Goal: Task Accomplishment & Management: Complete application form

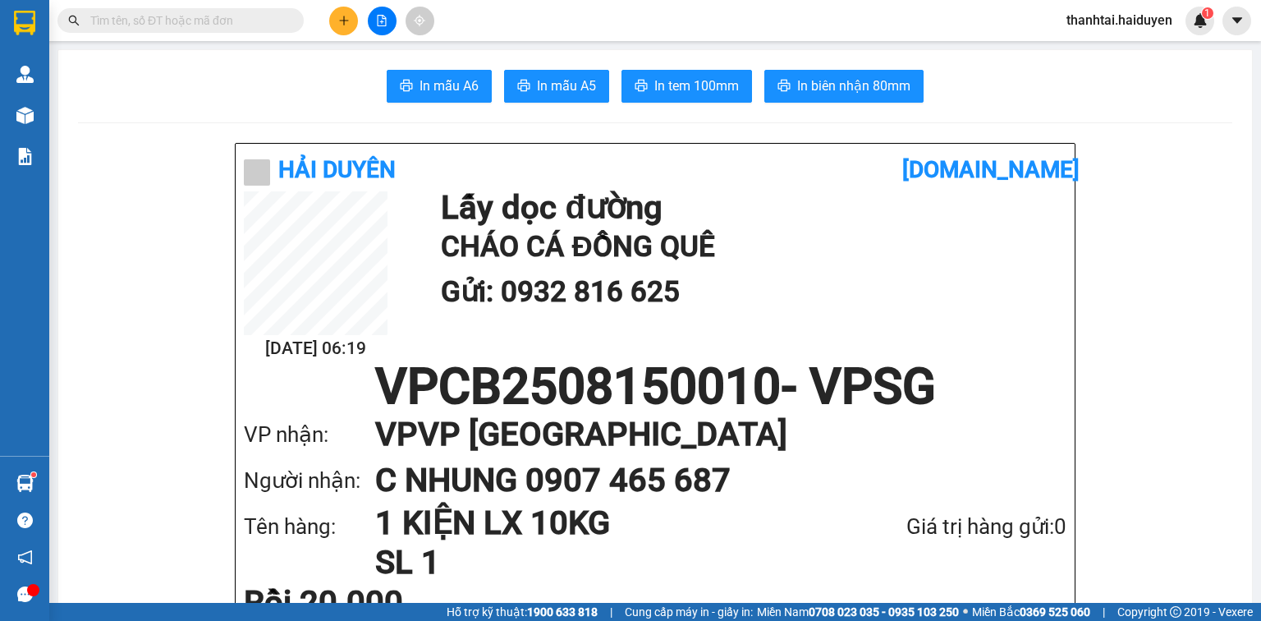
click at [350, 17] on button at bounding box center [343, 21] width 29 height 29
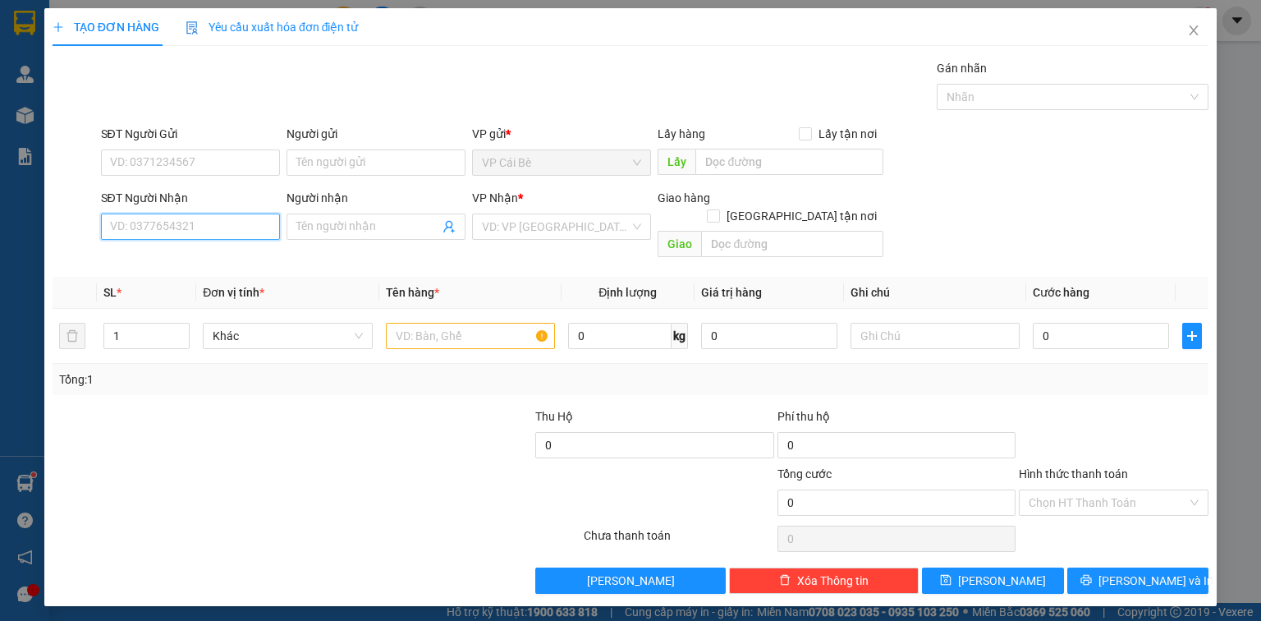
click at [252, 227] on input "SĐT Người Nhận" at bounding box center [190, 226] width 179 height 26
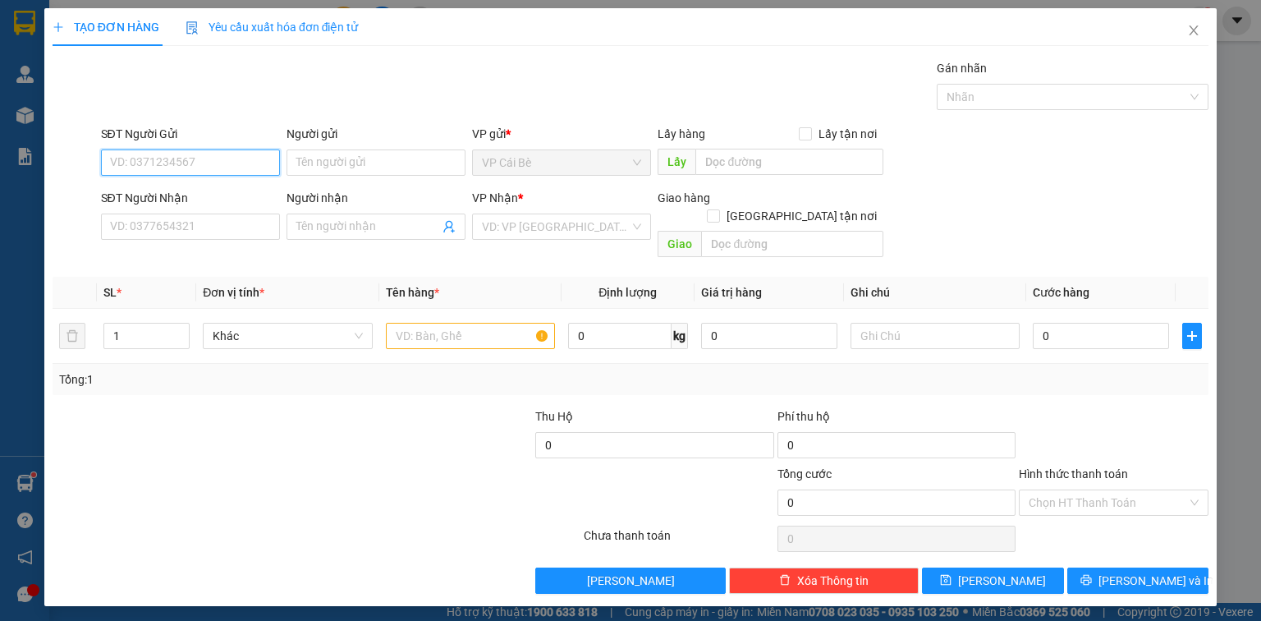
click at [238, 171] on input "SĐT Người Gửi" at bounding box center [190, 162] width 179 height 26
click at [232, 192] on div "0363464011 - LX ÚT TÂM" at bounding box center [190, 195] width 159 height 18
type input "0363464011"
type input "LX ÚT TÂM"
type input "BÀ TỒN"
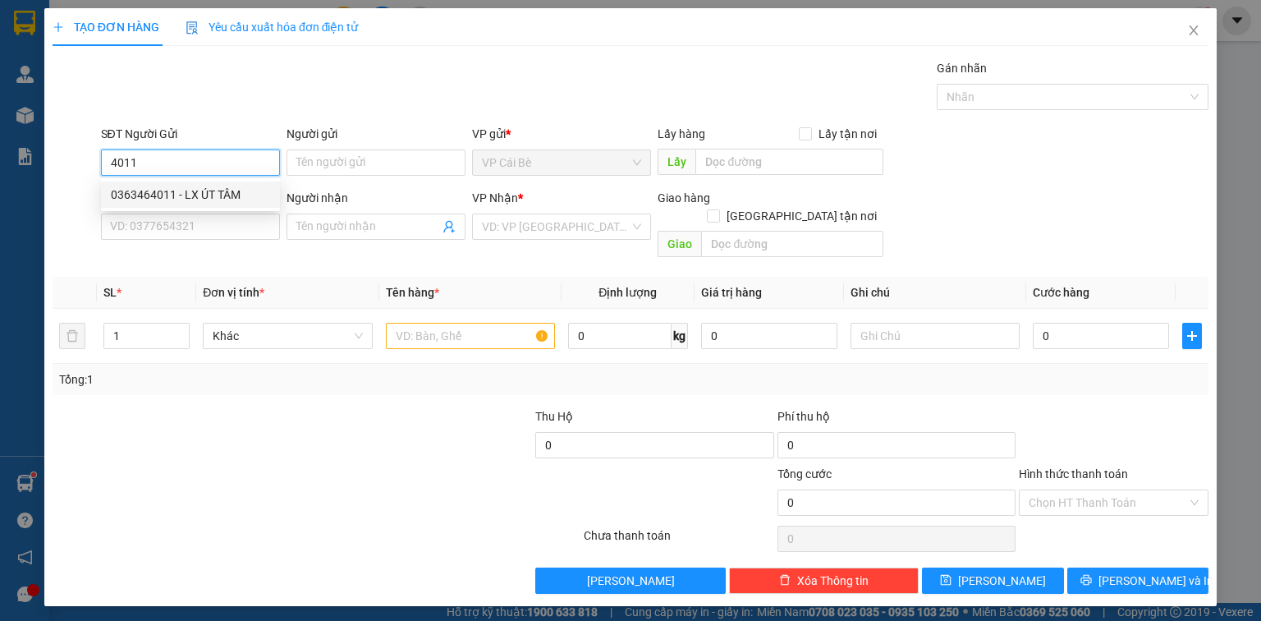
type input "0942094337"
type input "A LÚA"
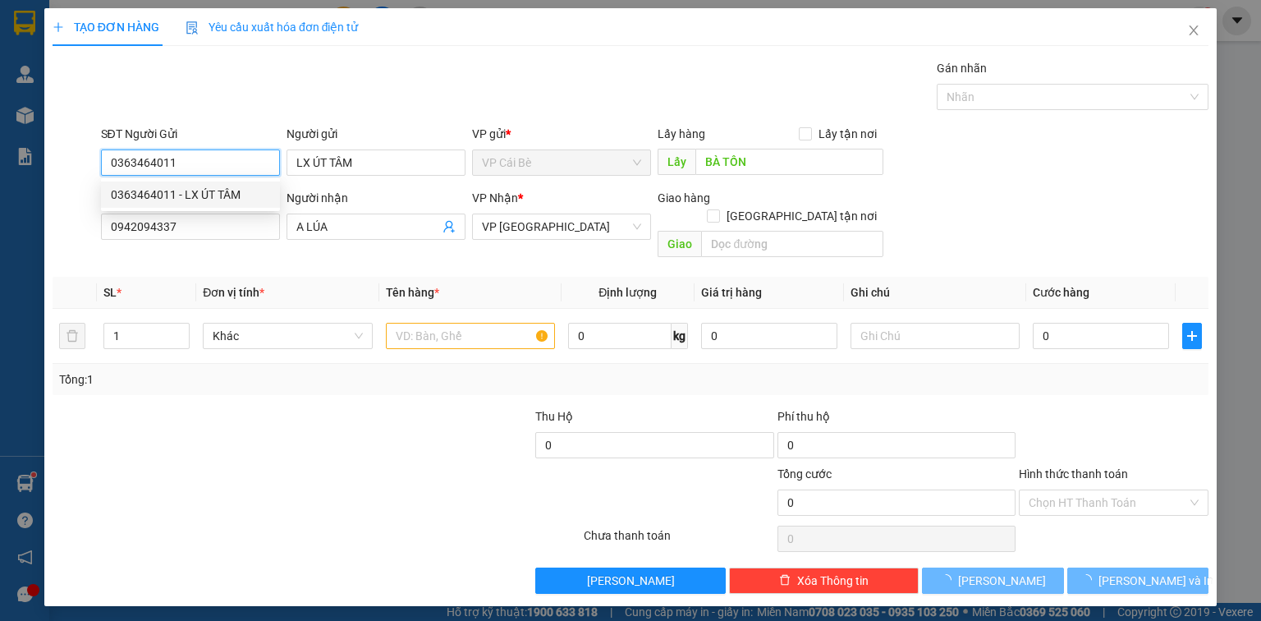
type input "30.000"
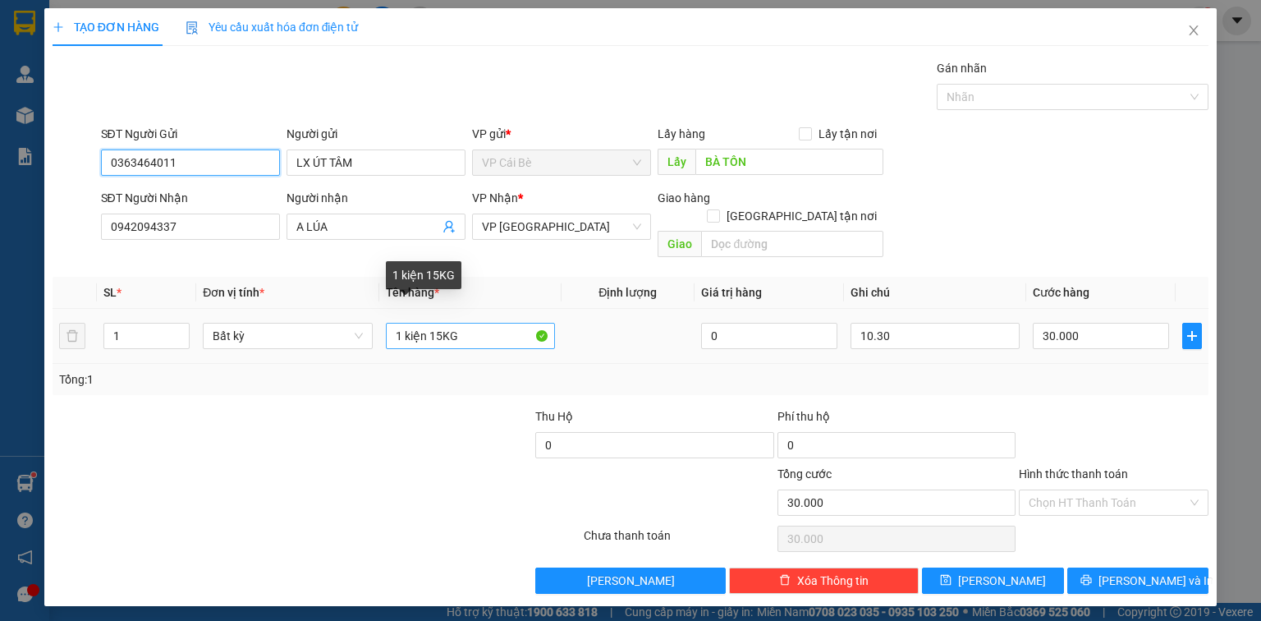
type input "0363464011"
drag, startPoint x: 440, startPoint y: 316, endPoint x: 430, endPoint y: 318, distance: 10.0
click at [430, 323] on input "1 kiện 15KG" at bounding box center [470, 336] width 169 height 26
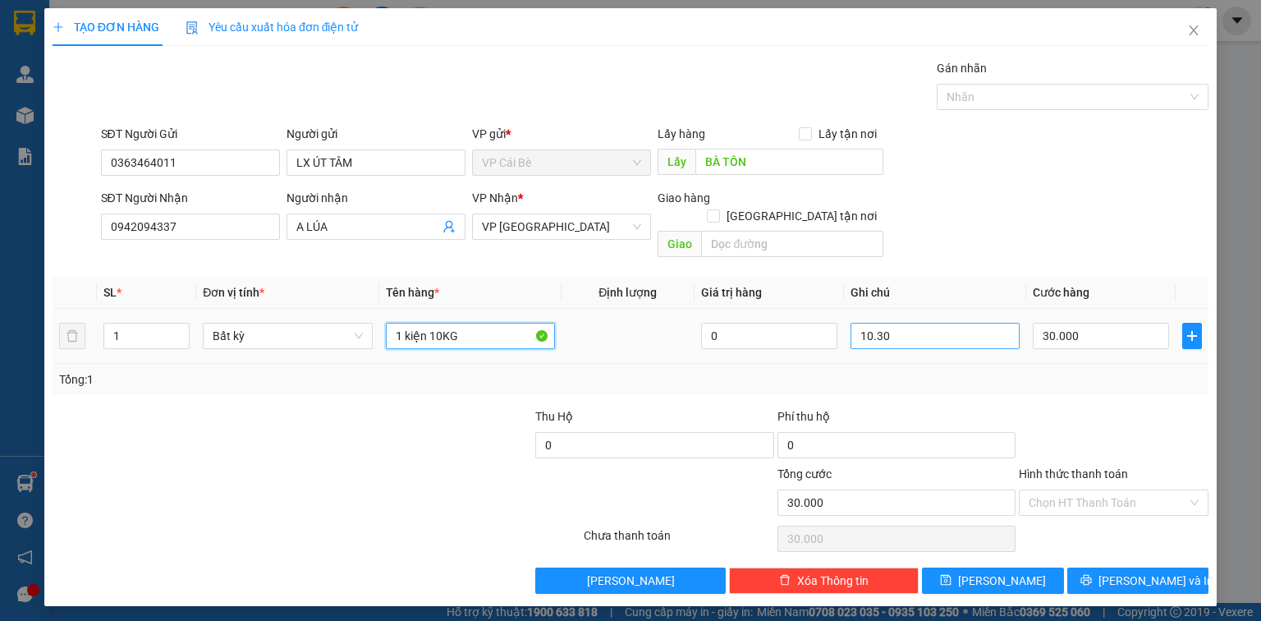
type input "1 kiện 10KG"
click at [908, 328] on input "10.30" at bounding box center [934, 336] width 169 height 26
click at [1193, 370] on div "Tổng: 1" at bounding box center [630, 379] width 1143 height 18
click at [1152, 323] on input "30.000" at bounding box center [1101, 336] width 136 height 26
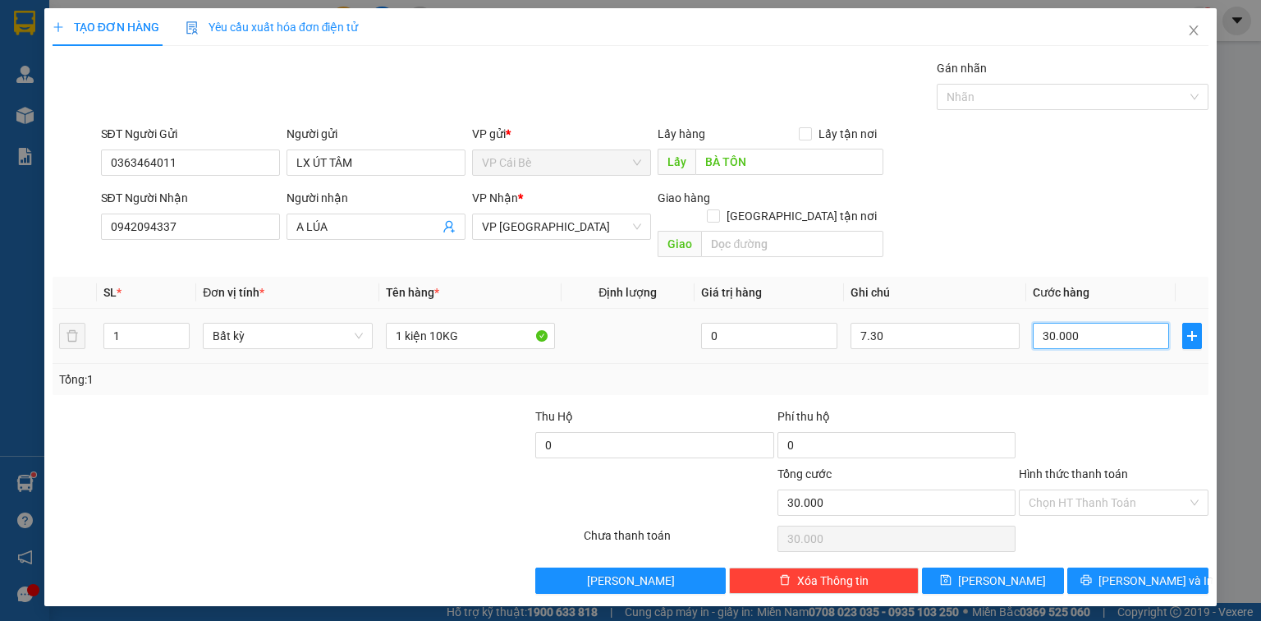
click at [1152, 323] on input "30.000" at bounding box center [1101, 336] width 136 height 26
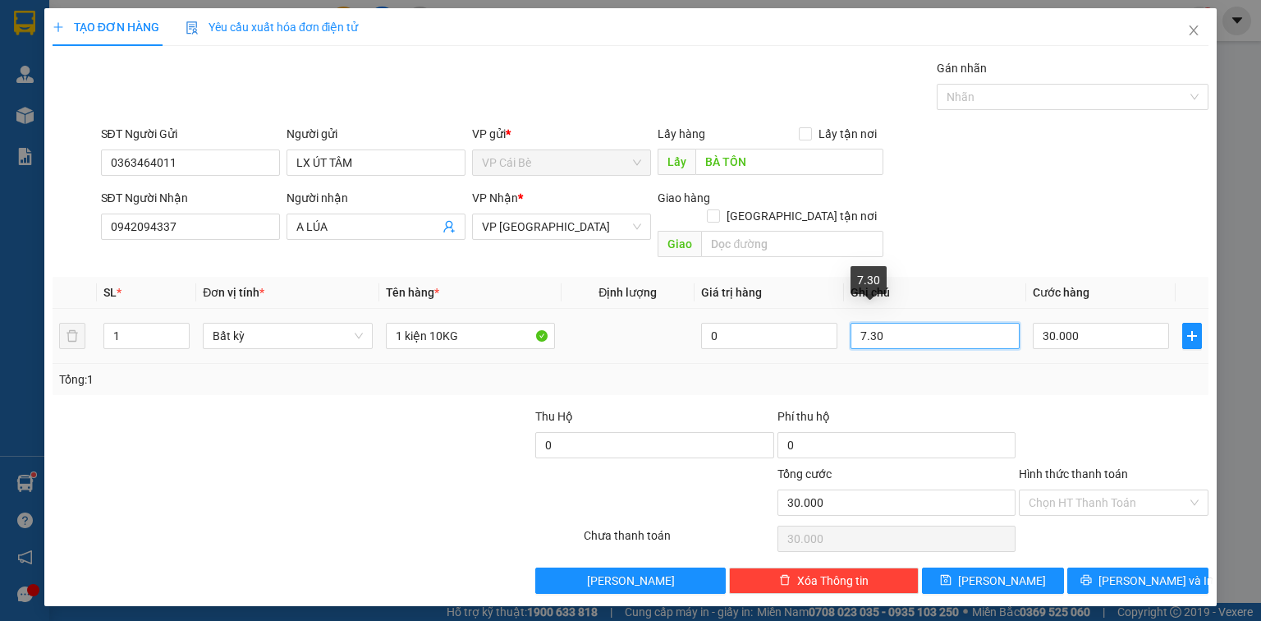
click at [981, 323] on input "7.30" at bounding box center [934, 336] width 169 height 26
type input "8.30"
click at [1170, 309] on td "30.000" at bounding box center [1100, 336] width 149 height 55
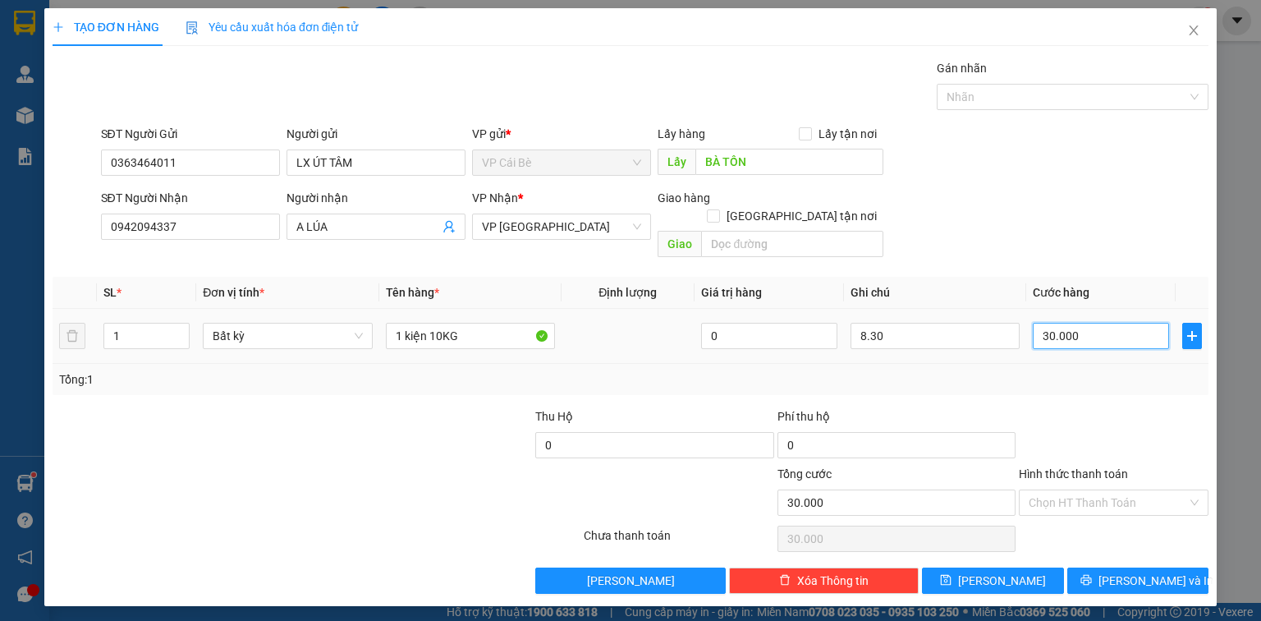
click at [1146, 323] on input "30.000" at bounding box center [1101, 336] width 136 height 26
type input "2"
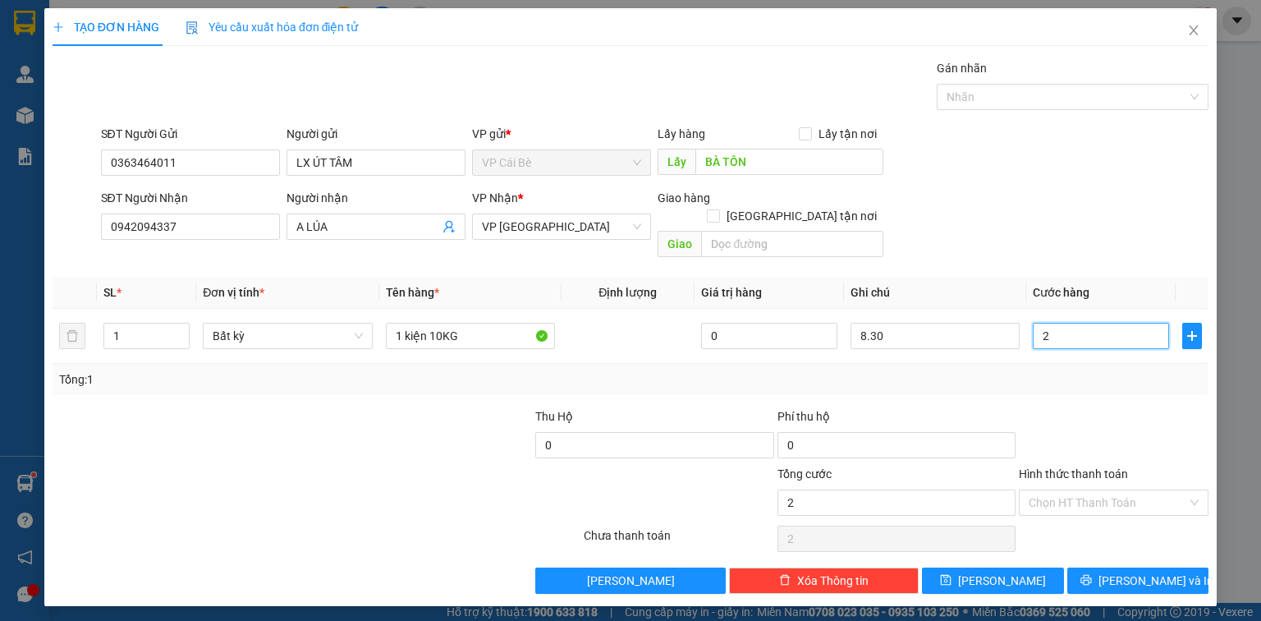
type input "20"
type input "20.000"
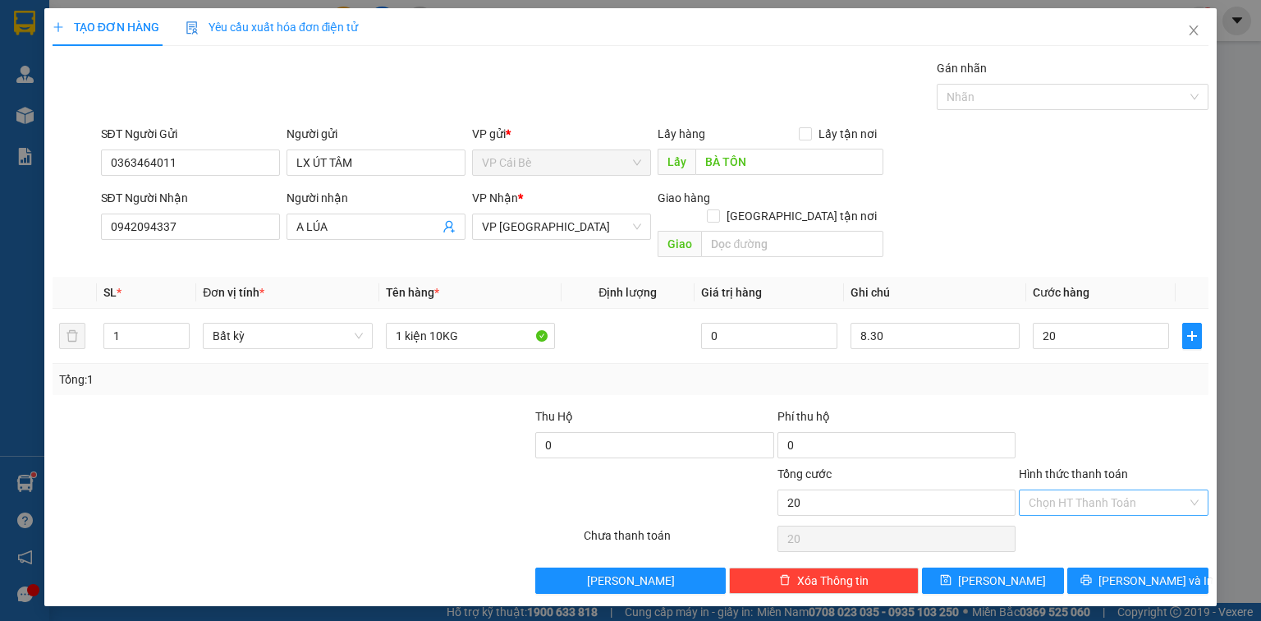
type input "20.000"
click at [1128, 490] on input "Hình thức thanh toán" at bounding box center [1107, 502] width 158 height 25
click at [1123, 520] on div "Tại văn phòng" at bounding box center [1113, 515] width 170 height 18
type input "0"
click at [1133, 571] on span "[PERSON_NAME] và In" at bounding box center [1155, 580] width 115 height 18
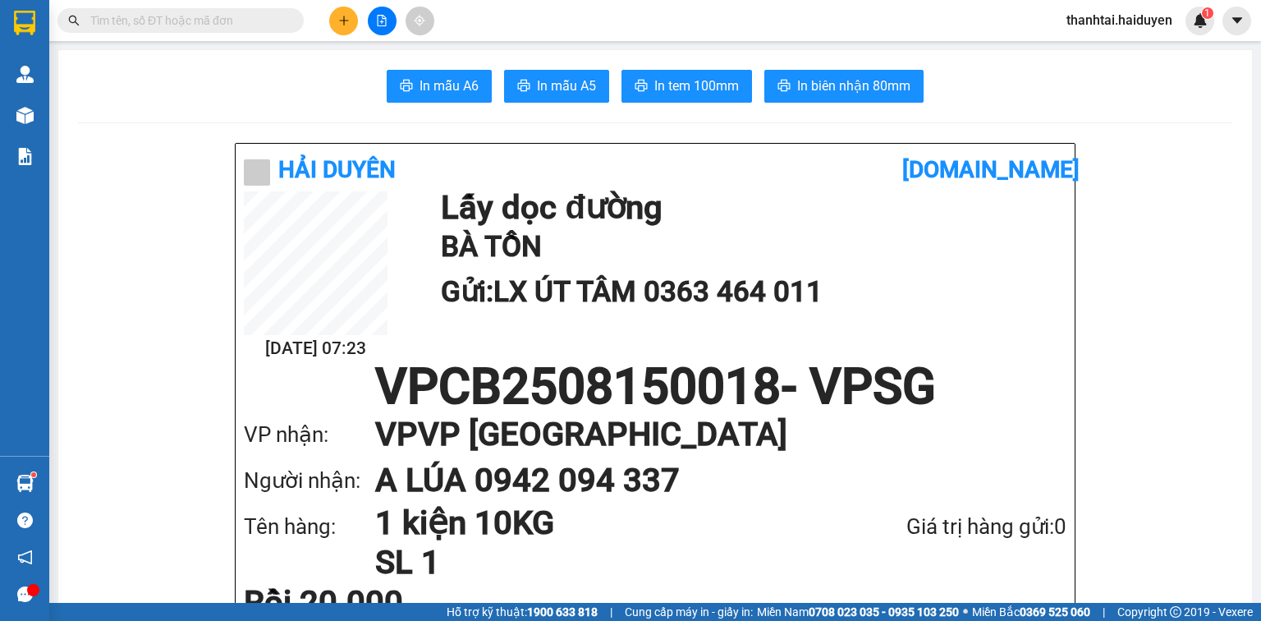
click at [150, 18] on input "text" at bounding box center [187, 20] width 194 height 18
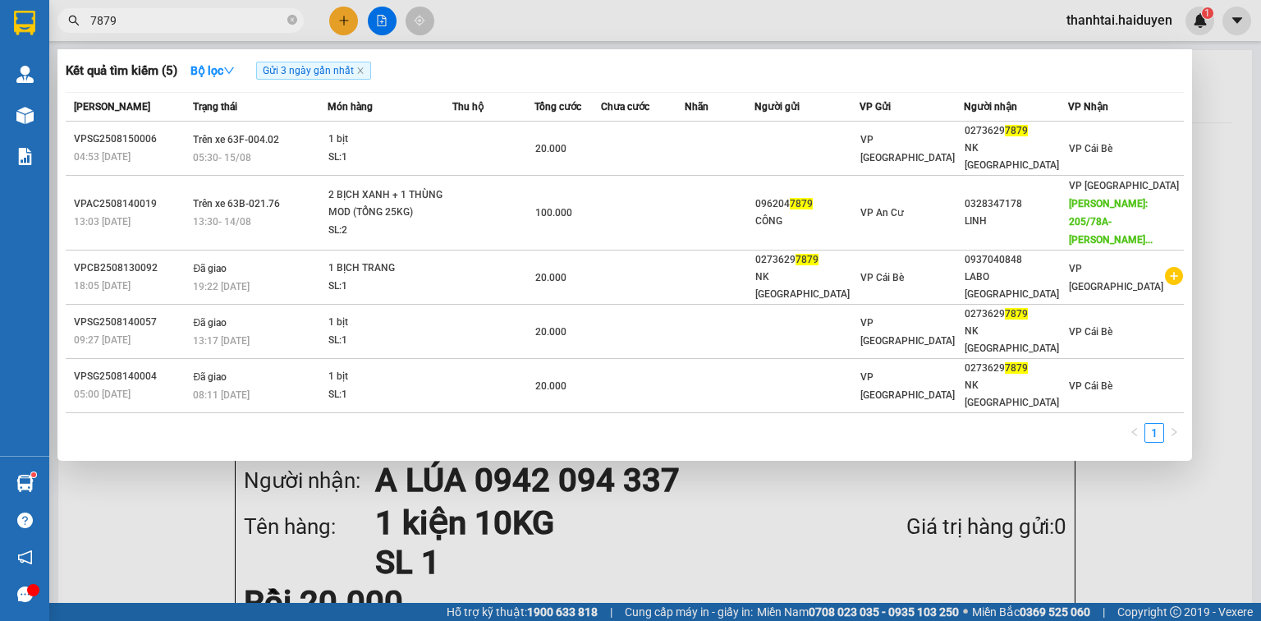
type input "7879"
click at [291, 26] on span at bounding box center [292, 21] width 10 height 16
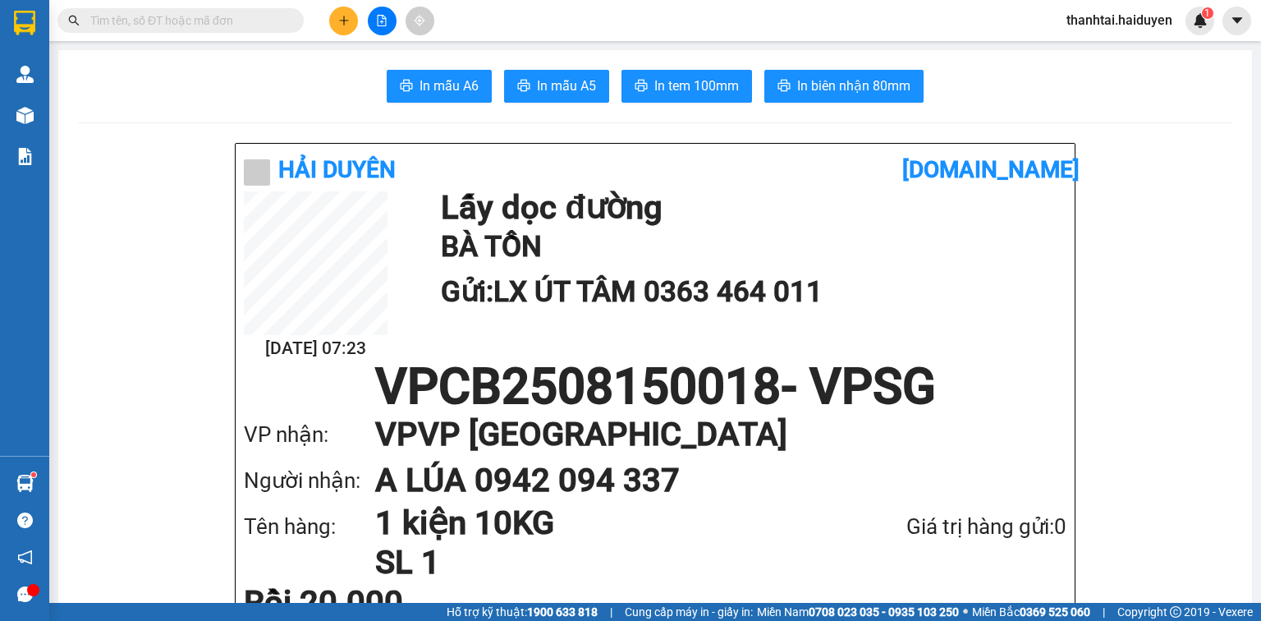
click at [259, 24] on input "text" at bounding box center [187, 20] width 194 height 18
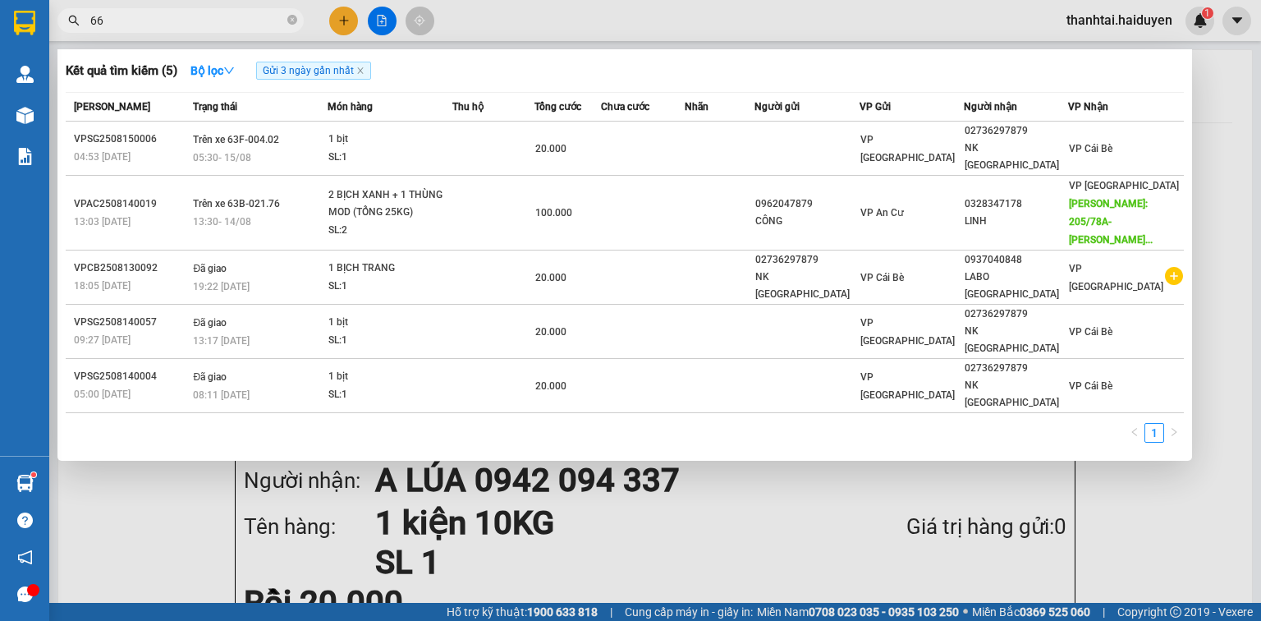
type input "6"
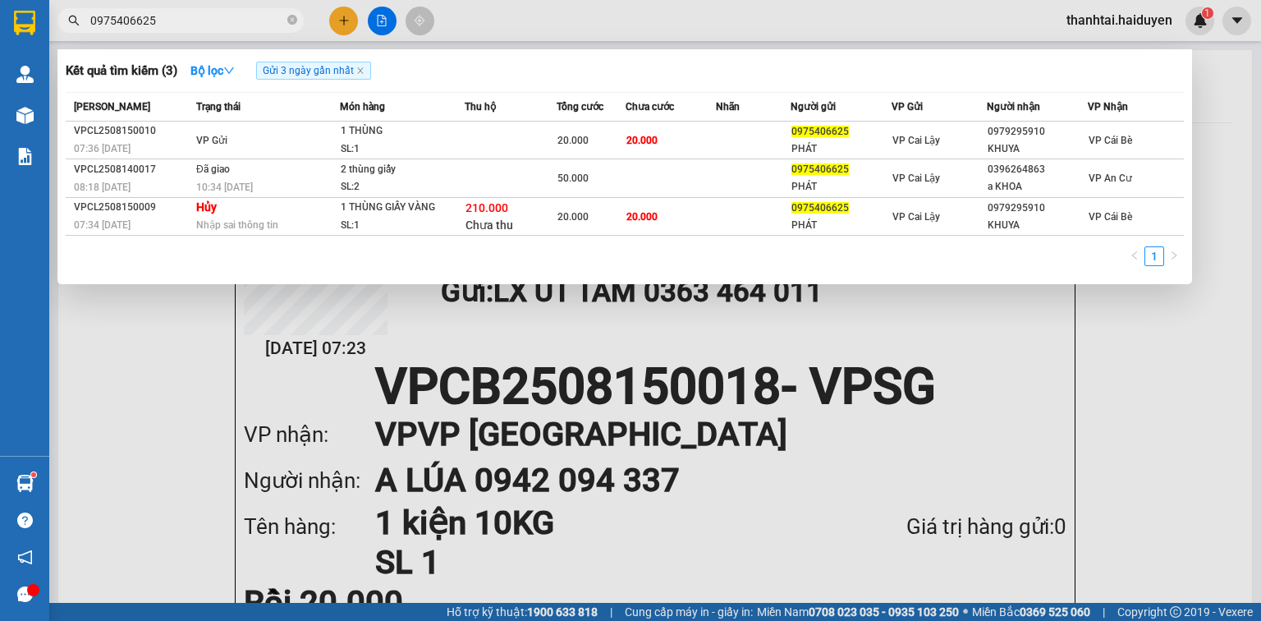
type input "0975406625"
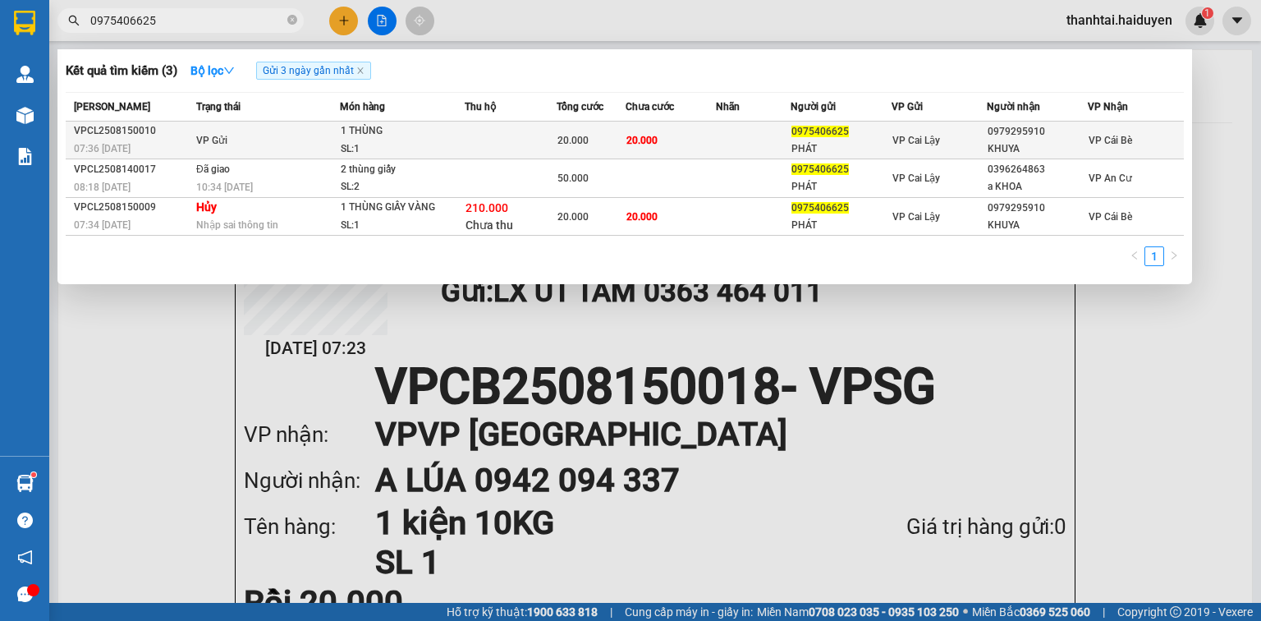
click at [305, 140] on td "VP Gửi" at bounding box center [266, 140] width 148 height 38
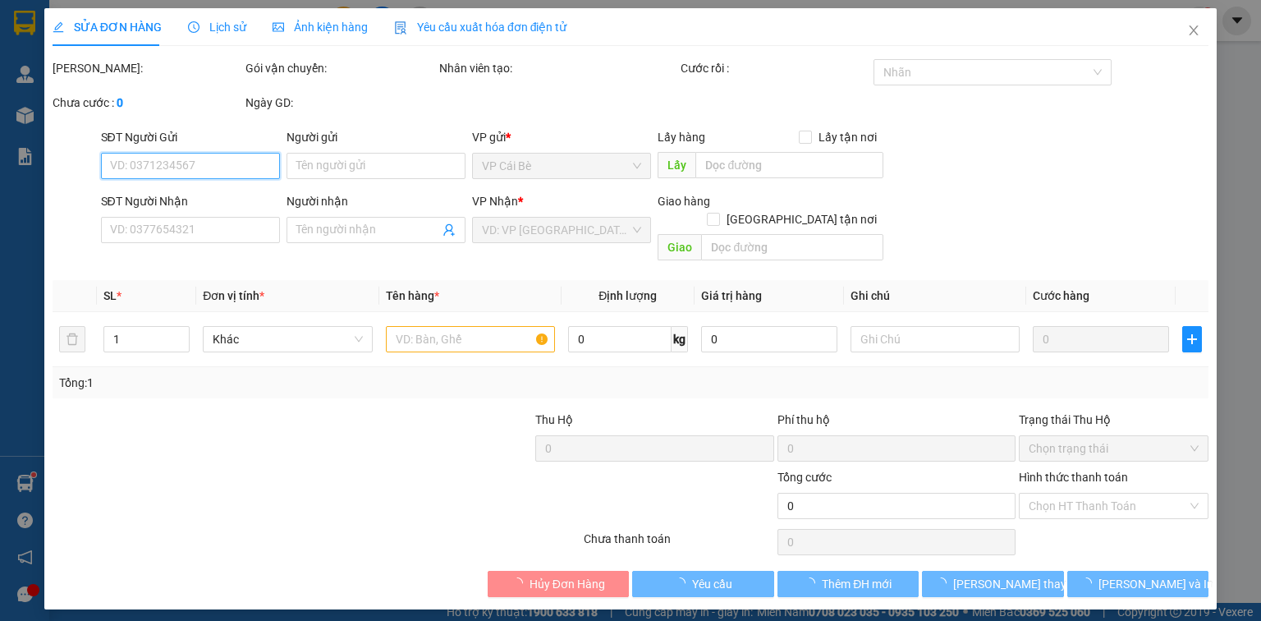
type input "0975406625"
type input "PHÁT"
type input "0979295910"
type input "KHUYA"
type input "10.000"
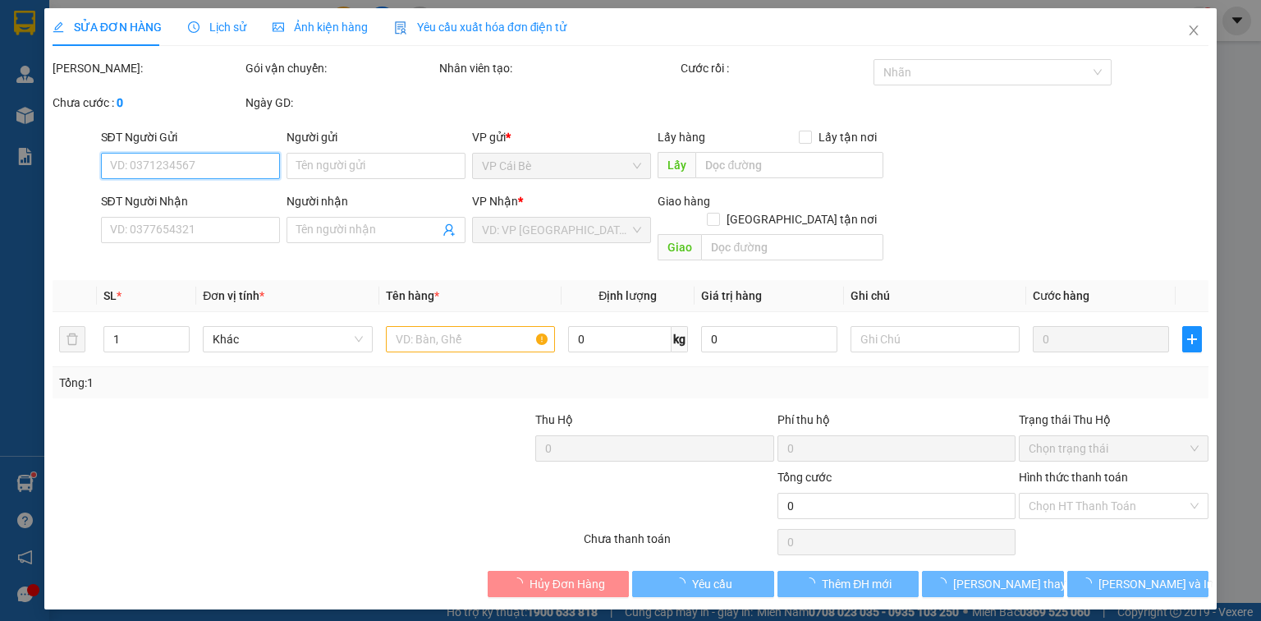
type input "10.000"
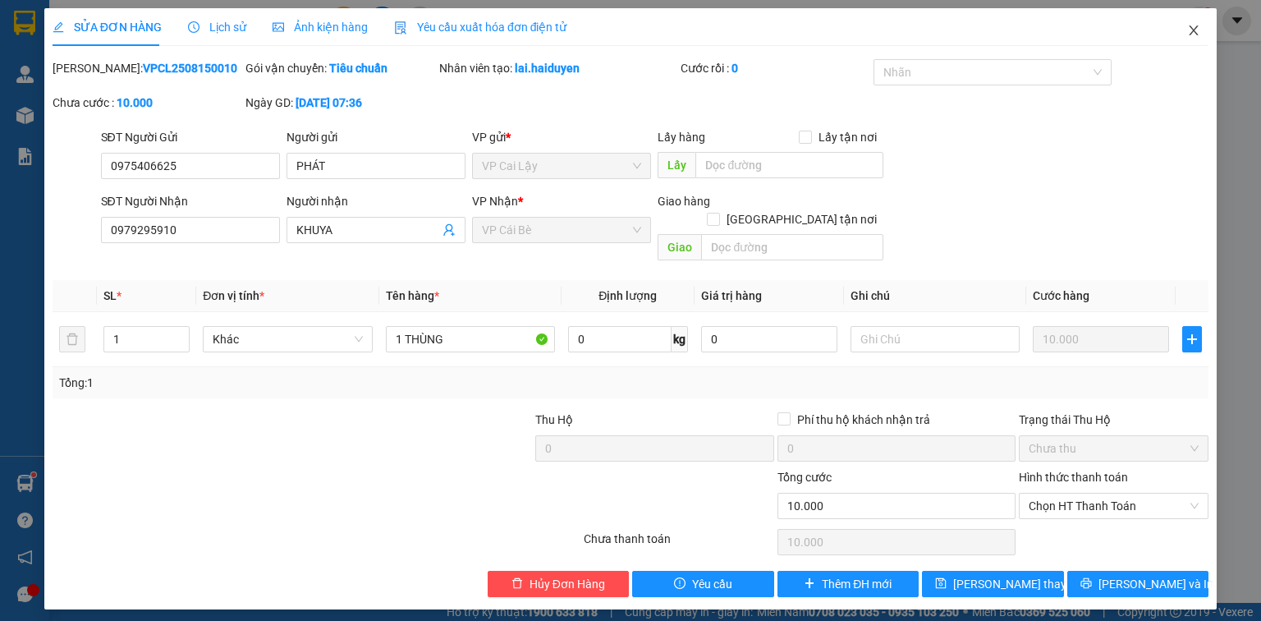
click at [1198, 30] on icon "close" at bounding box center [1193, 30] width 13 height 13
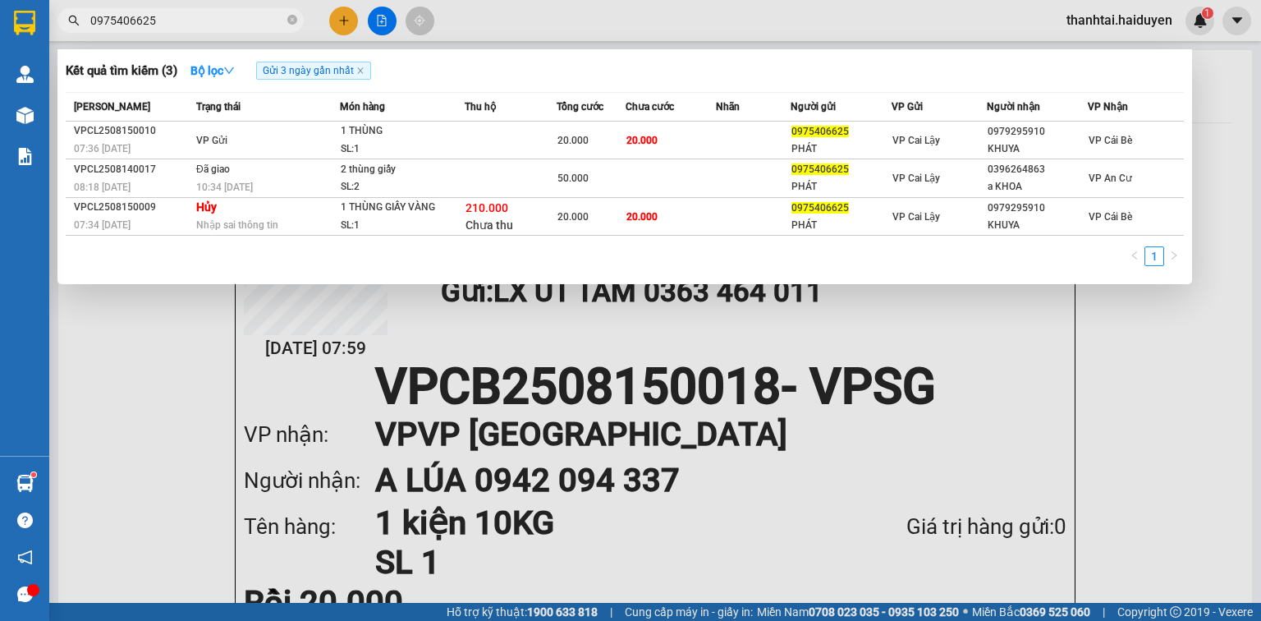
click at [274, 22] on input "0975406625" at bounding box center [187, 20] width 194 height 18
click at [274, 25] on input "0975406625" at bounding box center [187, 20] width 194 height 18
click at [272, 18] on input "0975406625" at bounding box center [187, 20] width 194 height 18
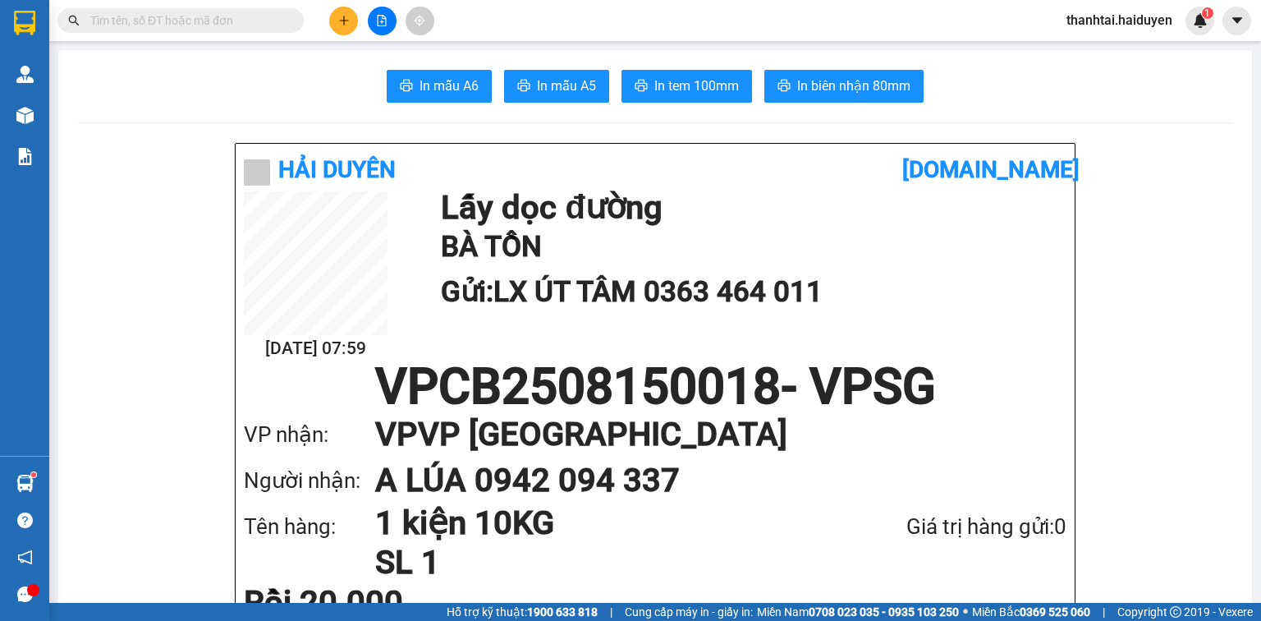
click at [232, 11] on input "text" at bounding box center [187, 20] width 194 height 18
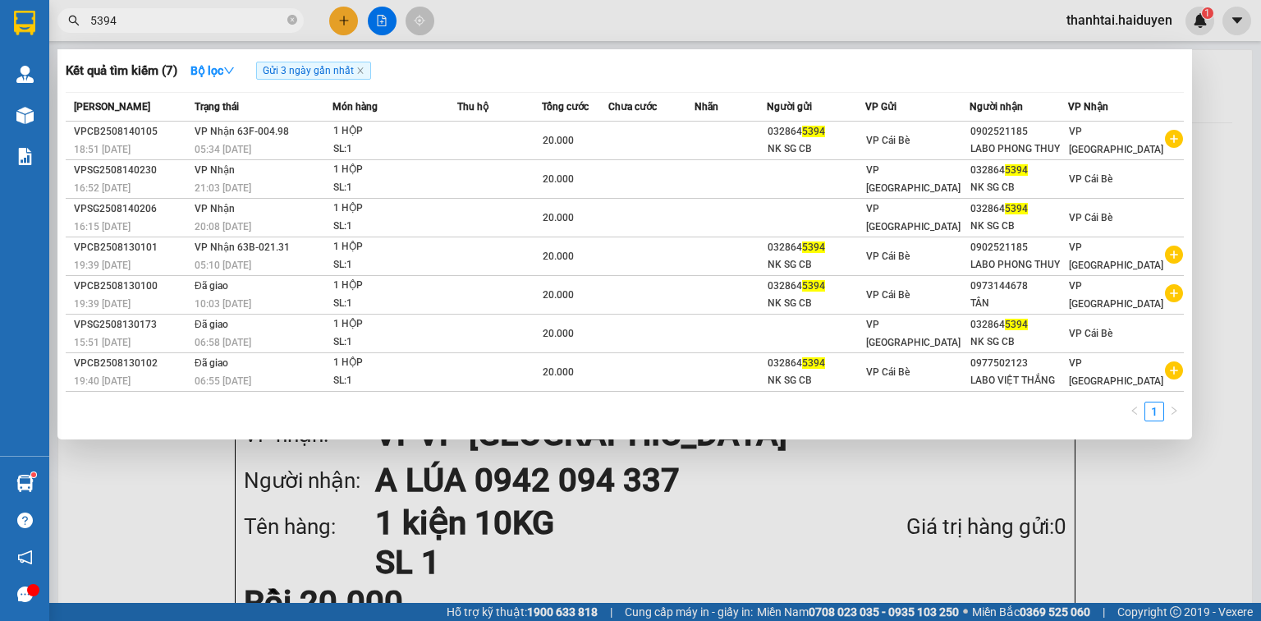
type input "5394"
click at [230, 28] on input "5394" at bounding box center [187, 20] width 194 height 18
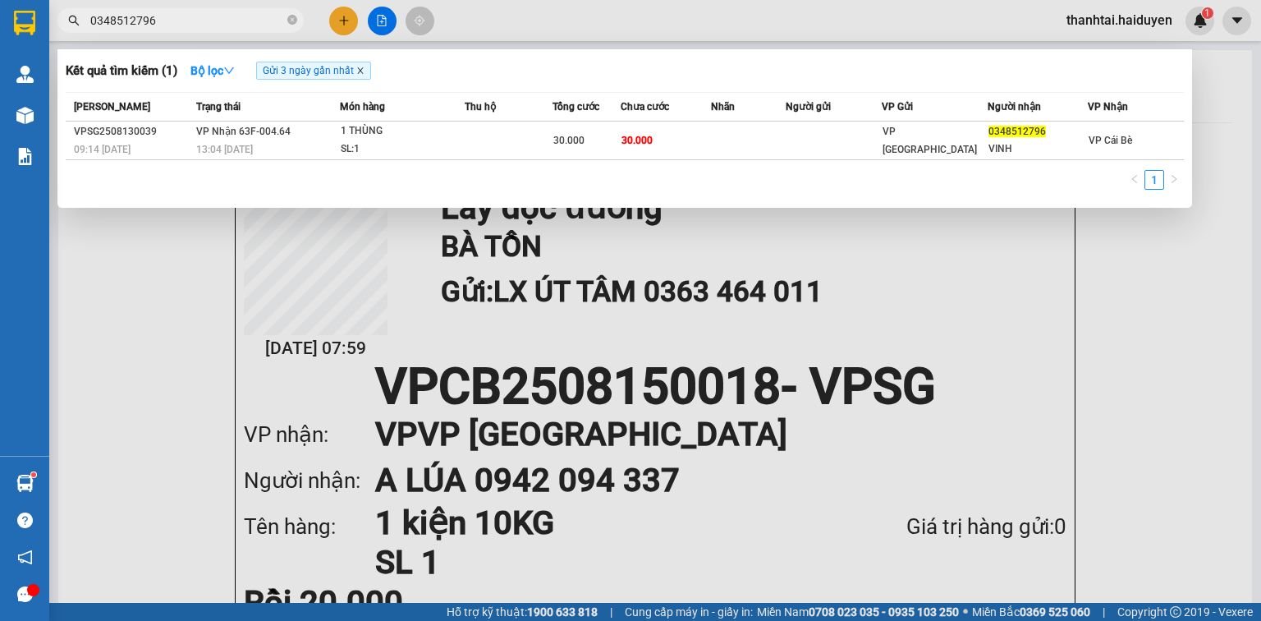
type input "0348512796"
click at [362, 72] on icon "close" at bounding box center [360, 70] width 8 height 8
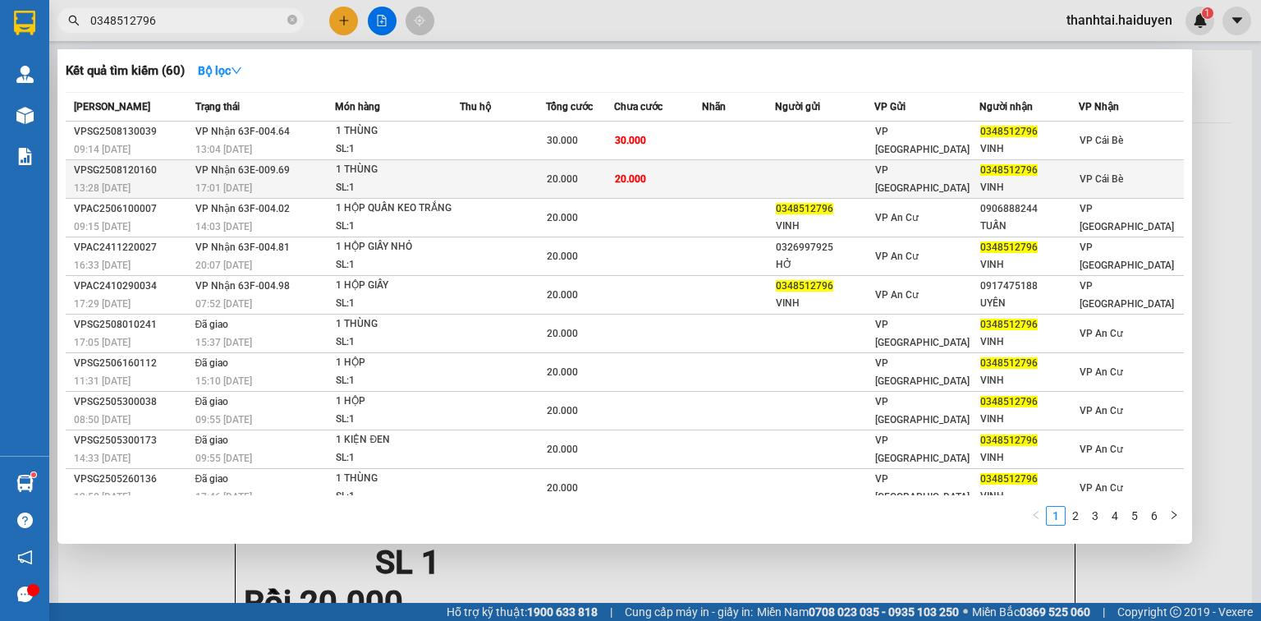
click at [387, 174] on div "1 THÙNG" at bounding box center [397, 170] width 123 height 18
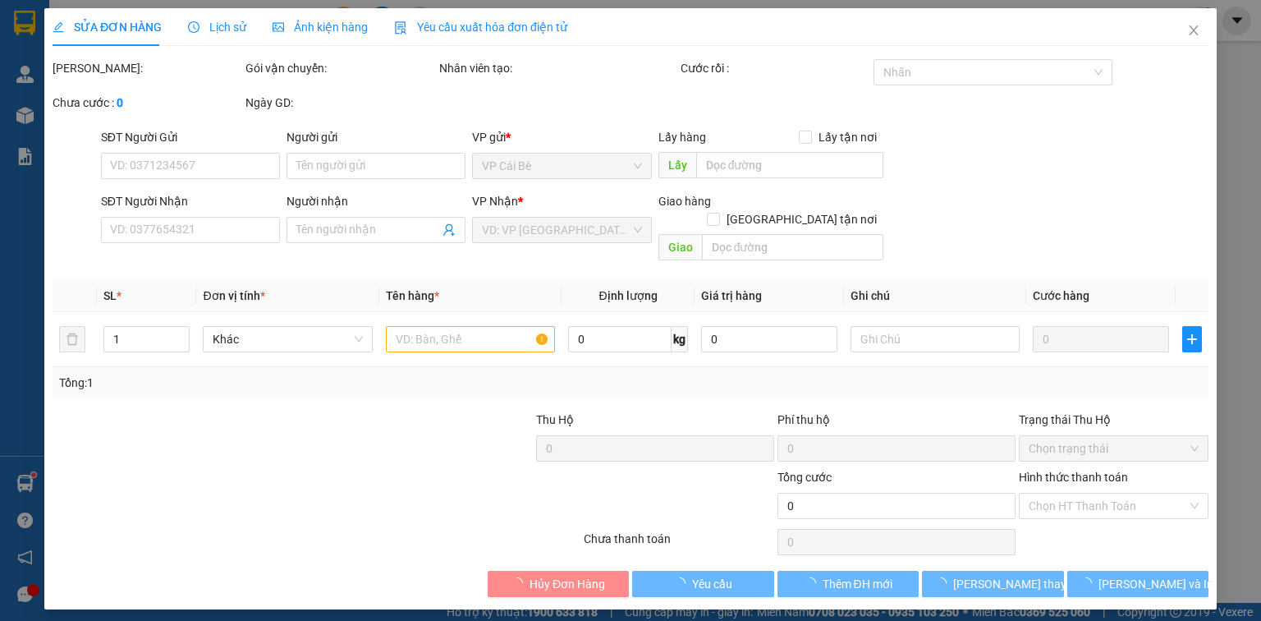
type input "0348512796"
type input "VINH"
type input "20.000"
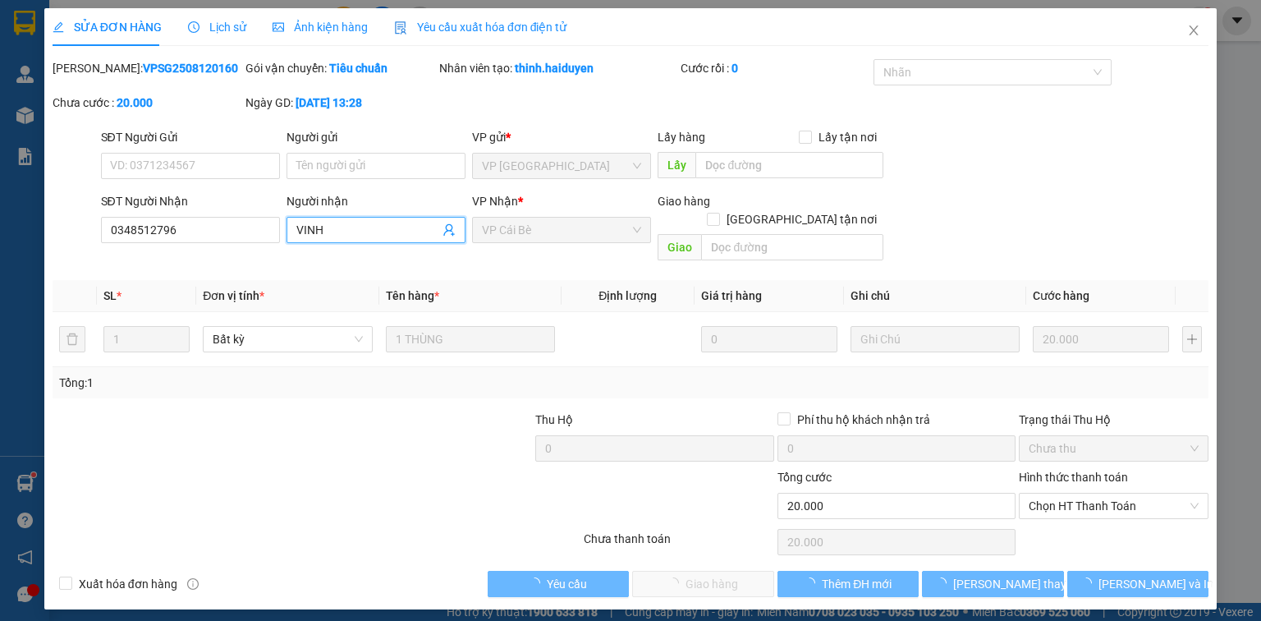
click at [410, 236] on input "VINH" at bounding box center [367, 230] width 143 height 18
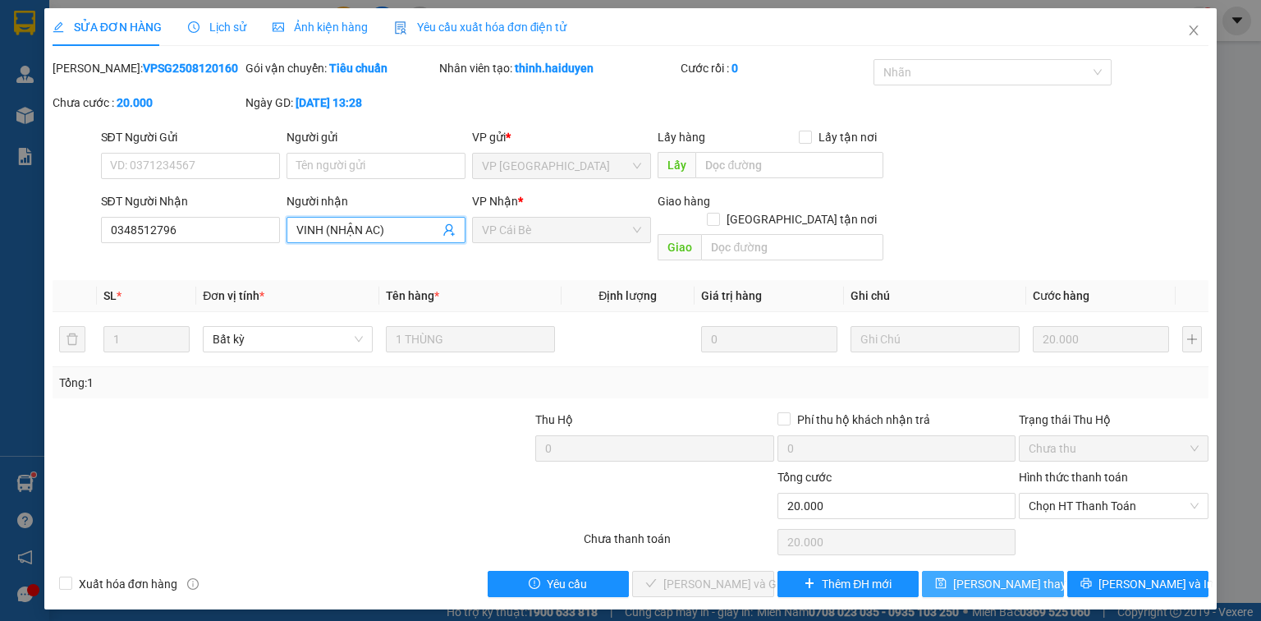
type input "VINH (NHẬN AC)"
click at [1018, 575] on span "[PERSON_NAME] thay đổi" at bounding box center [1018, 584] width 131 height 18
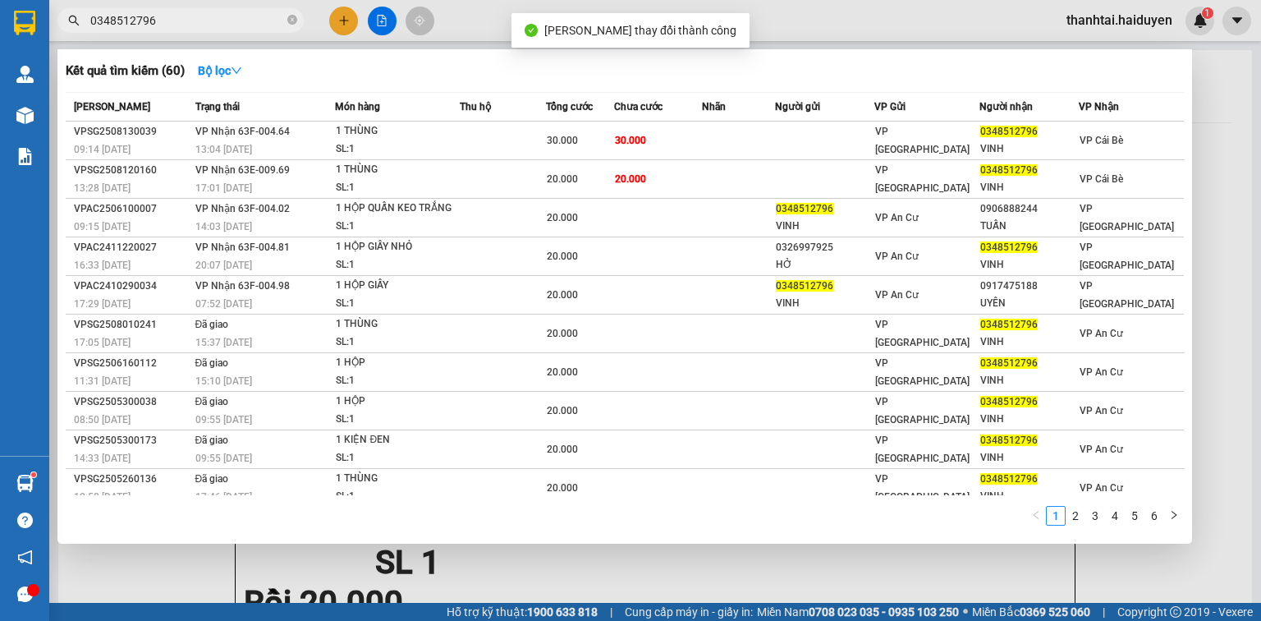
click at [240, 25] on input "0348512796" at bounding box center [187, 20] width 194 height 18
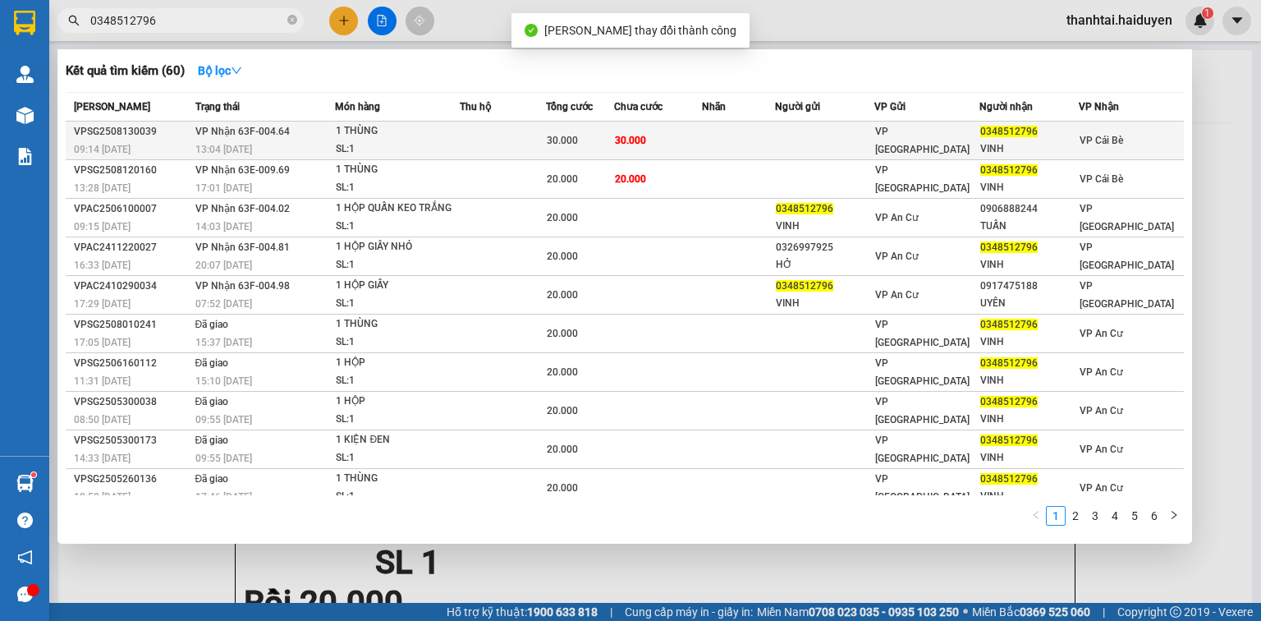
click at [536, 148] on td at bounding box center [503, 140] width 86 height 39
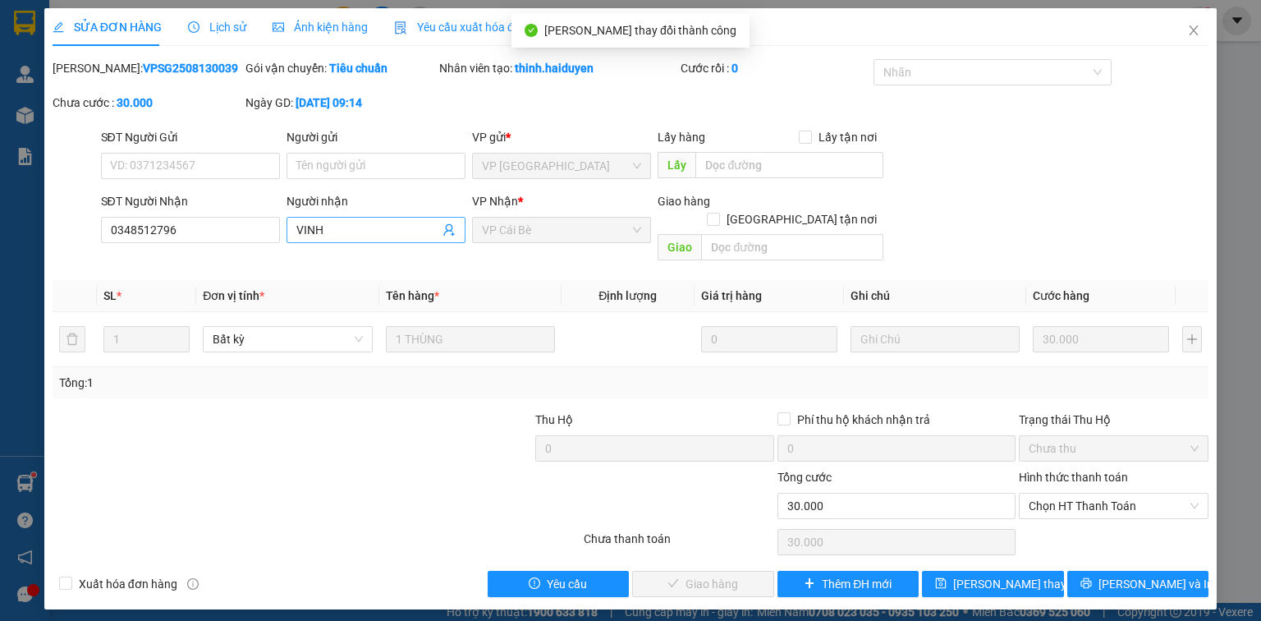
click at [414, 234] on input "VINH" at bounding box center [367, 230] width 143 height 18
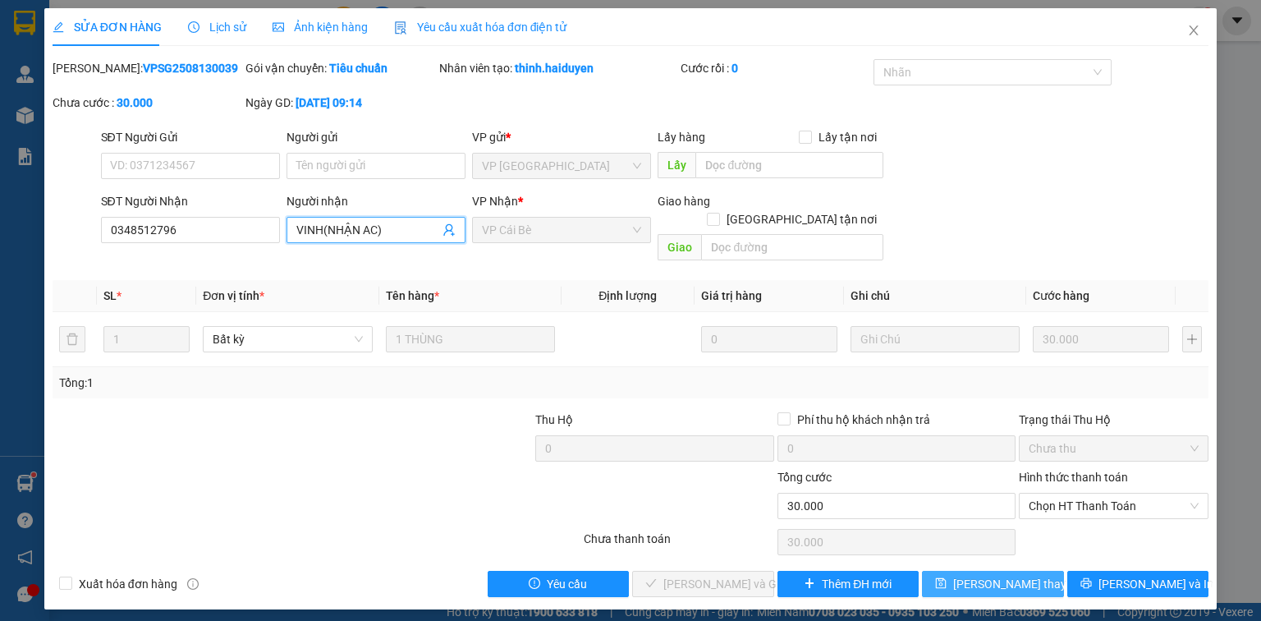
type input "VINH(NHẬN AC)"
click at [1019, 575] on span "[PERSON_NAME] thay đổi" at bounding box center [1018, 584] width 131 height 18
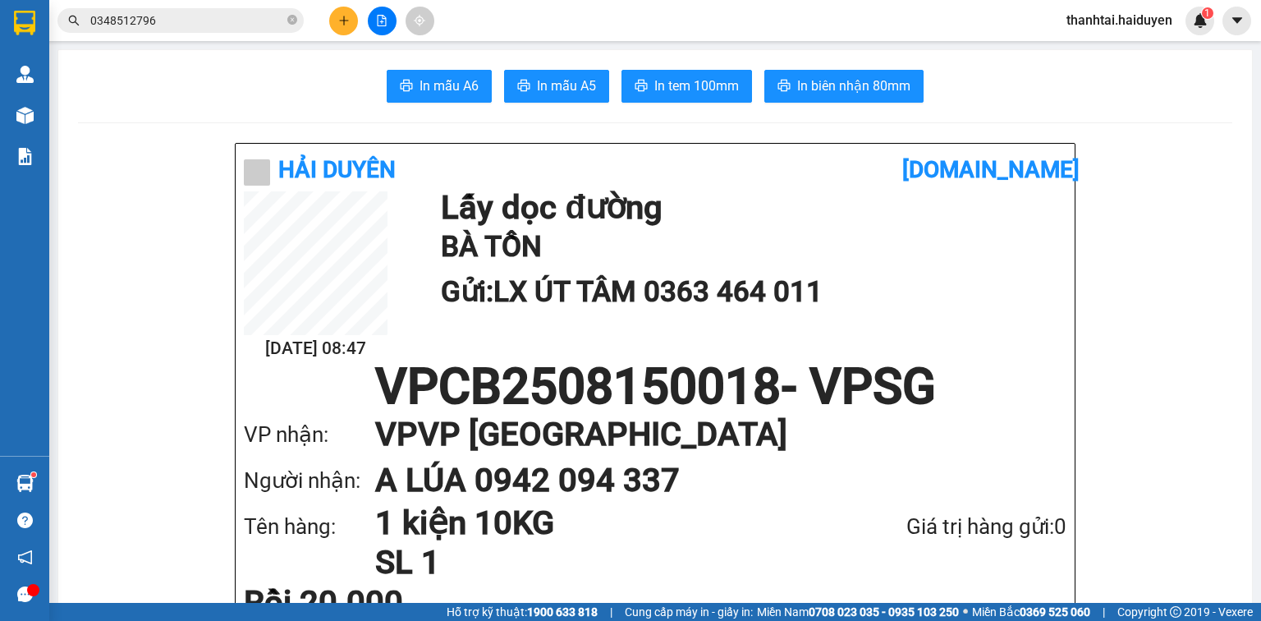
click at [197, 7] on div "Kết quả tìm kiếm ( 60 ) Bộ lọc Mã ĐH Trạng thái Món hàng Thu hộ Tổng cước Chưa …" at bounding box center [160, 21] width 320 height 29
click at [197, 11] on input "0348512796" at bounding box center [187, 20] width 194 height 18
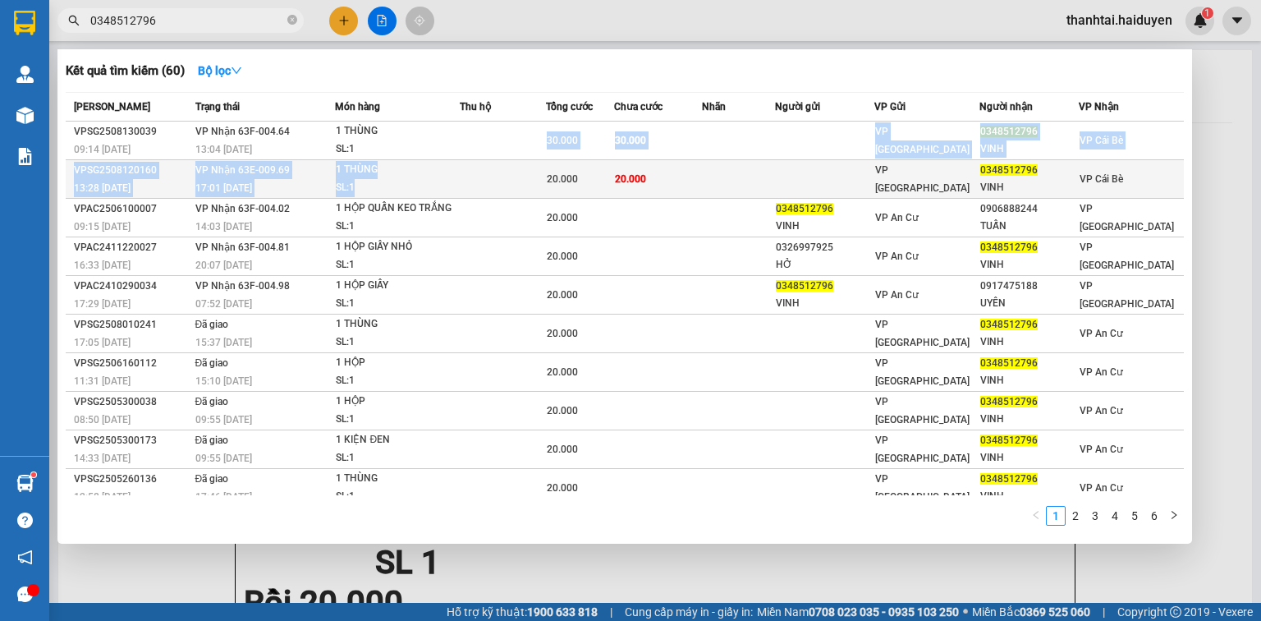
drag, startPoint x: 498, startPoint y: 134, endPoint x: 508, endPoint y: 174, distance: 41.4
click at [508, 174] on tbody "VPSG2508130039 09:14 [DATE] VP Nhận 63F-004.64 13:04 [DATE] 1 THÙNG SL: 1 30.00…" at bounding box center [625, 314] width 1118 height 386
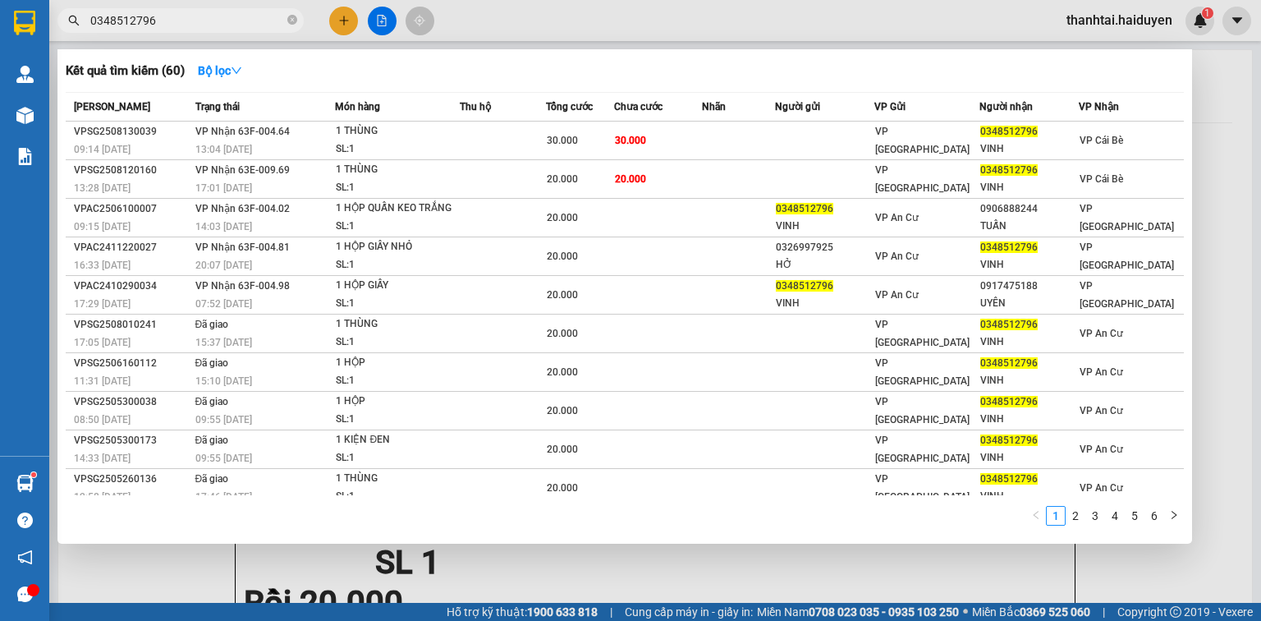
click at [536, 64] on div "Kết quả tìm kiếm ( 60 ) Bộ lọc" at bounding box center [625, 70] width 1118 height 26
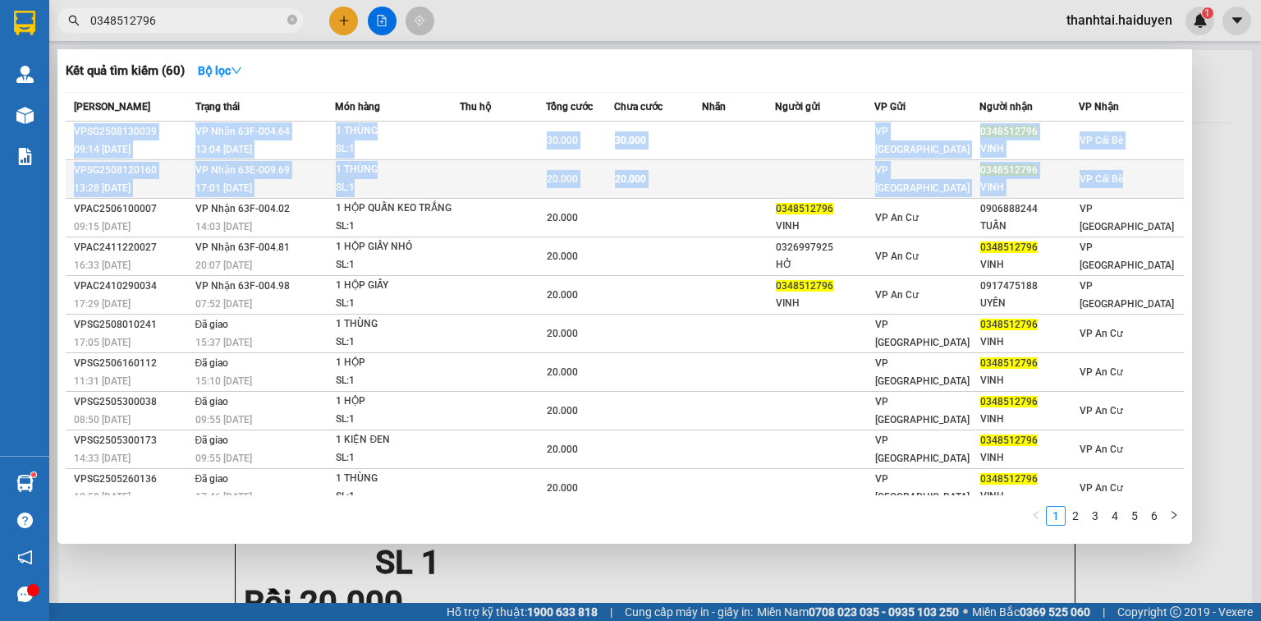
drag, startPoint x: 120, startPoint y: 118, endPoint x: 1152, endPoint y: 195, distance: 1035.4
click at [1152, 195] on table "Mã ĐH Trạng thái Món hàng Thu hộ Tổng cước Chưa cước Nhãn Người gửi VP Gửi Ngườ…" at bounding box center [625, 299] width 1118 height 415
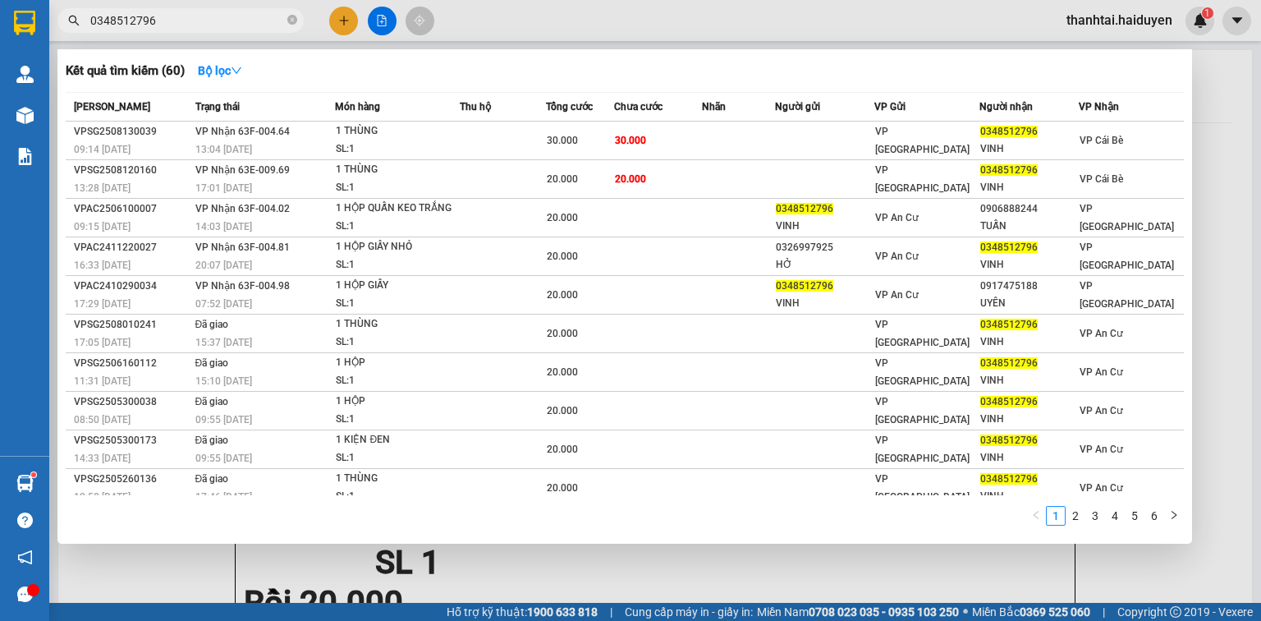
click at [1225, 199] on div at bounding box center [630, 310] width 1261 height 621
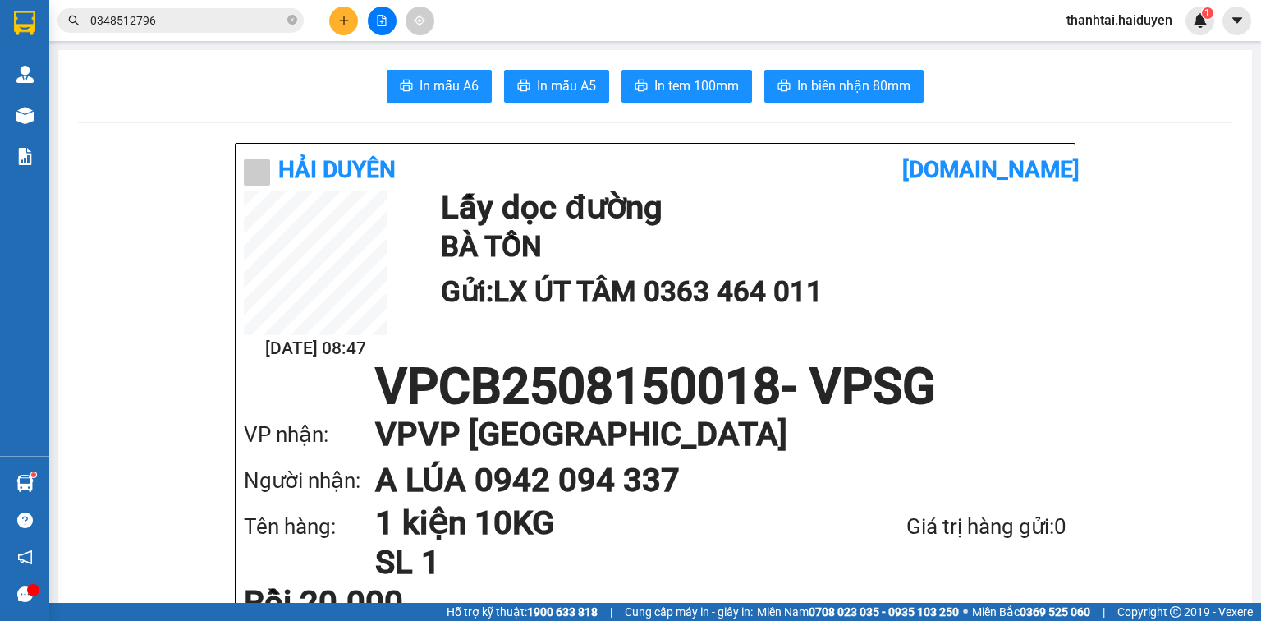
click at [190, 31] on span "0348512796" at bounding box center [180, 20] width 246 height 25
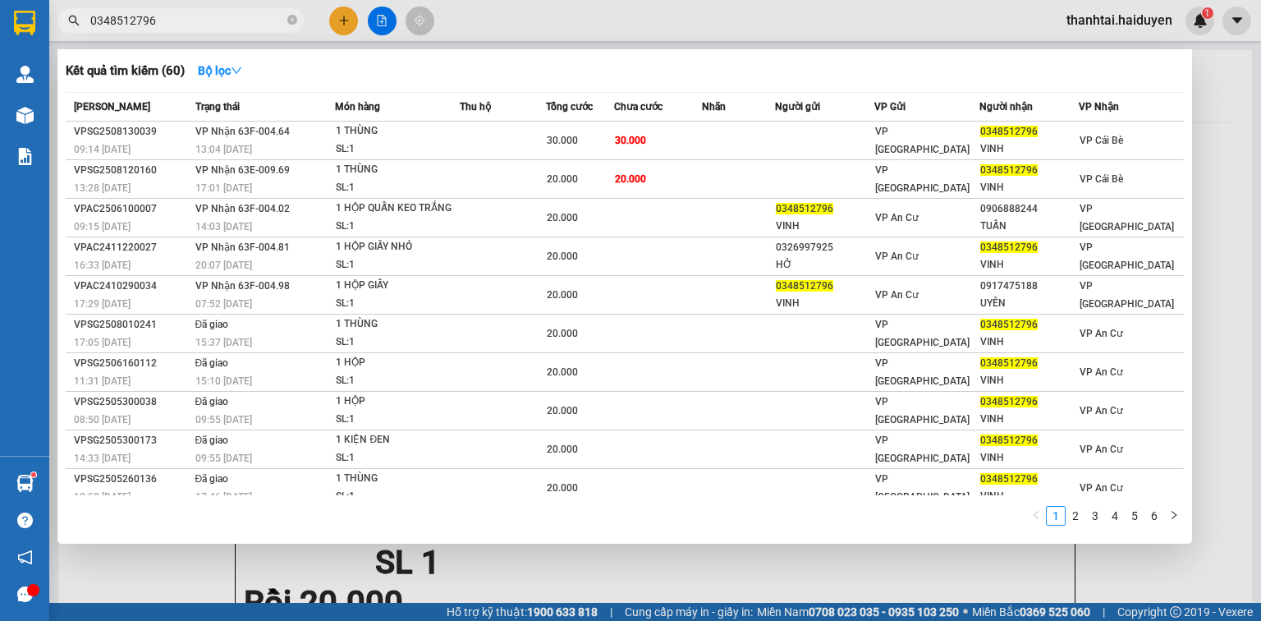
click at [204, 25] on input "0348512796" at bounding box center [187, 20] width 194 height 18
click at [198, 17] on input "0348512796" at bounding box center [187, 20] width 194 height 18
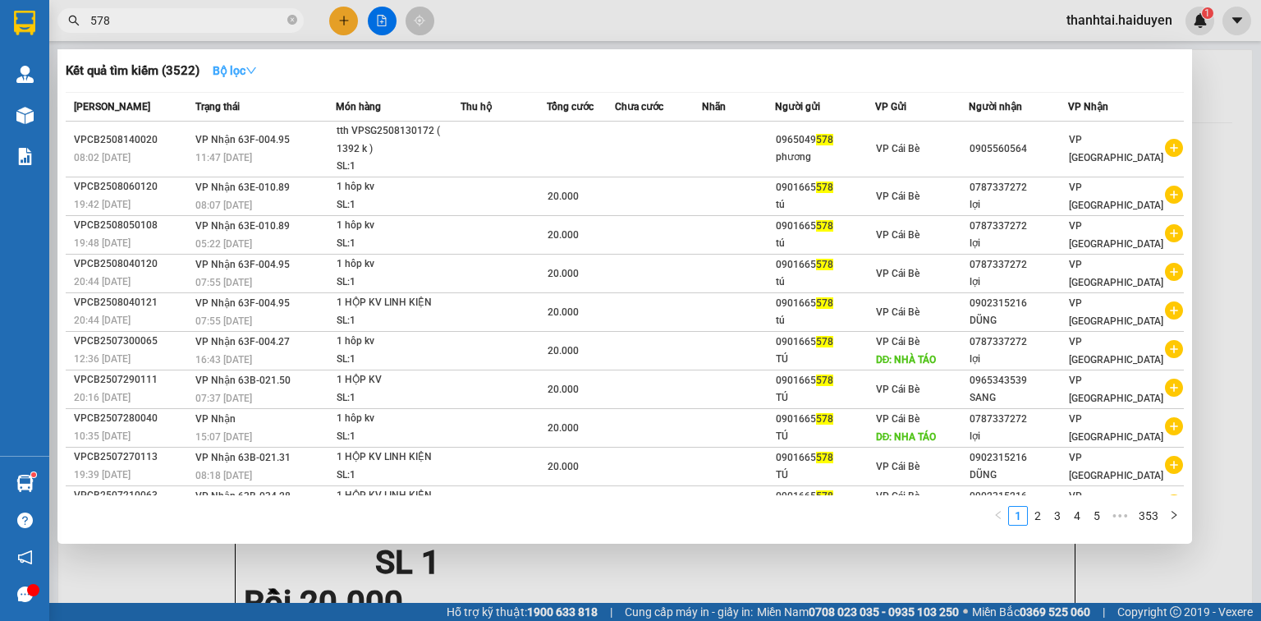
type input "578"
click at [257, 69] on icon "down" at bounding box center [250, 70] width 11 height 11
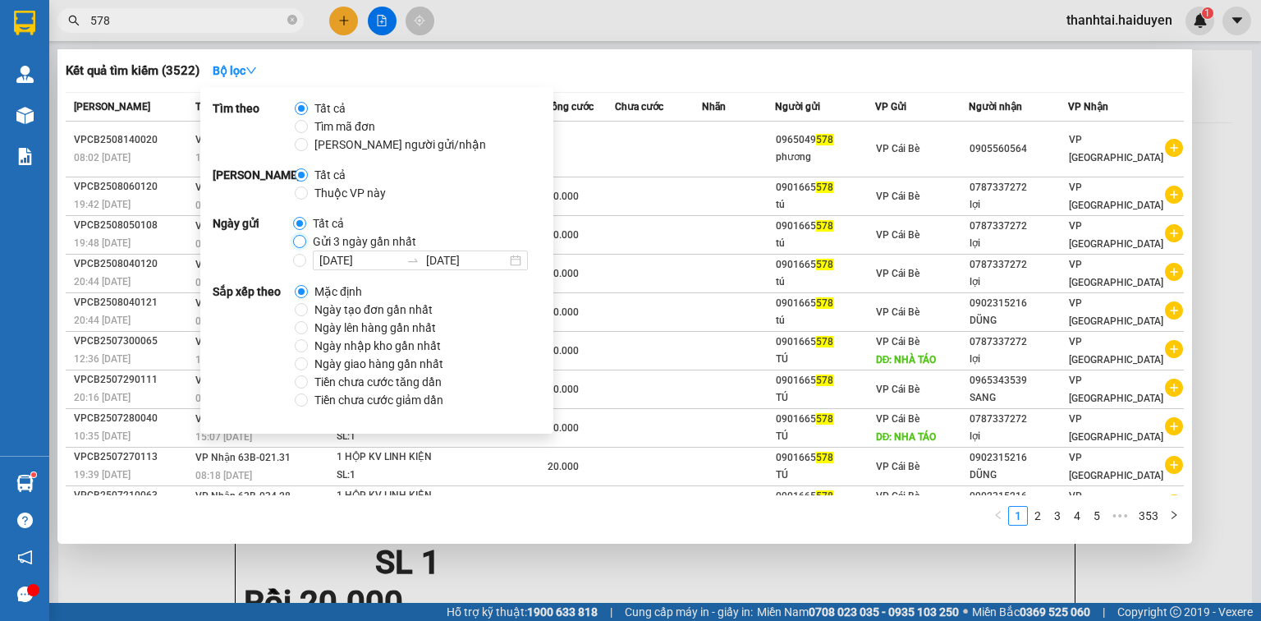
drag, startPoint x: 296, startPoint y: 238, endPoint x: 325, endPoint y: 229, distance: 30.1
click at [296, 237] on input "Gửi 3 ngày gần nhất" at bounding box center [299, 241] width 13 height 13
radio input "true"
radio input "false"
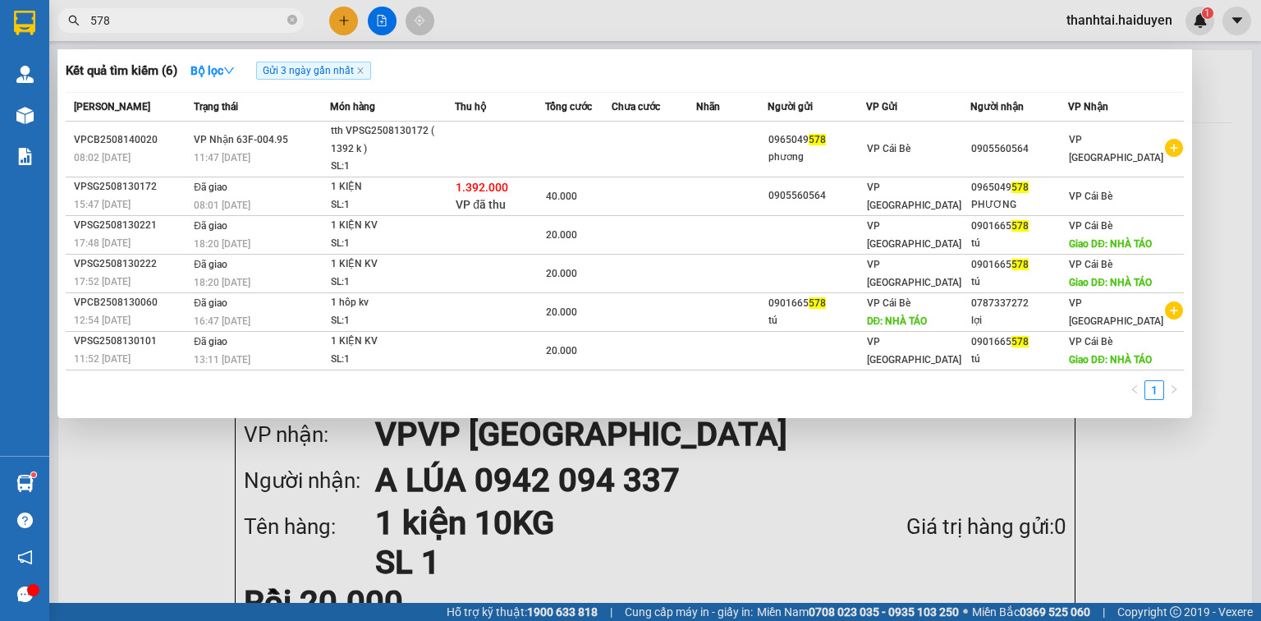
click at [652, 74] on div "Kết quả tìm kiếm ( 6 ) Bộ lọc Gửi 3 ngày gần nhất" at bounding box center [625, 70] width 1118 height 26
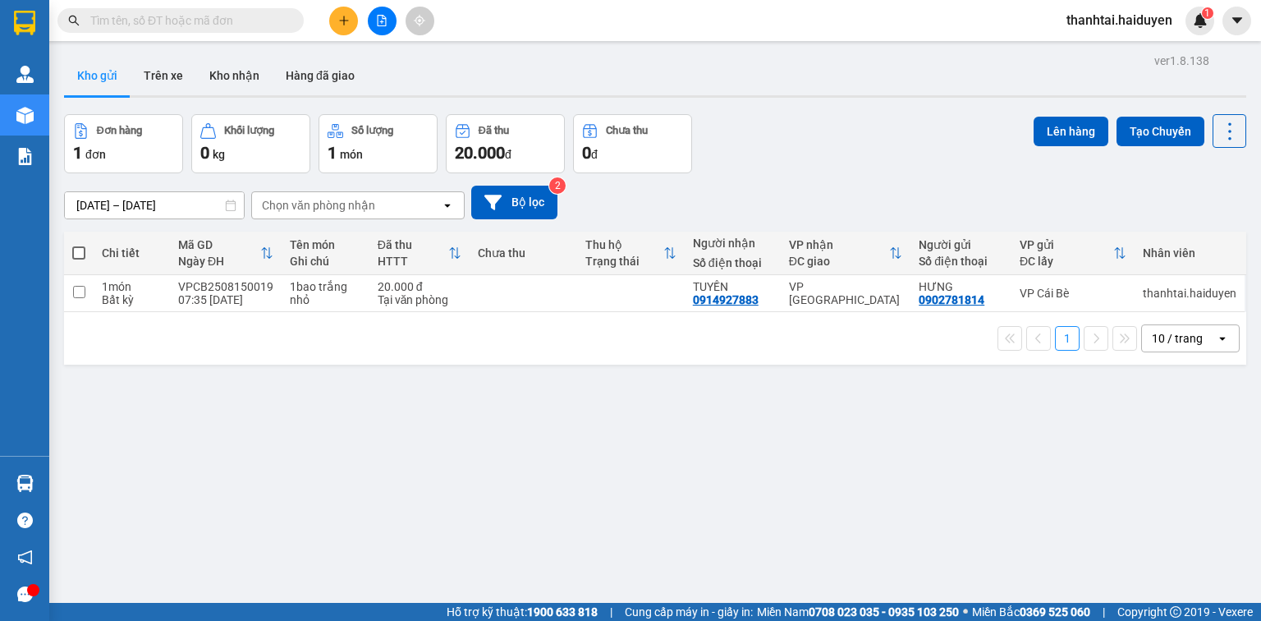
click at [259, 23] on input "text" at bounding box center [187, 20] width 194 height 18
paste input "0975406625"
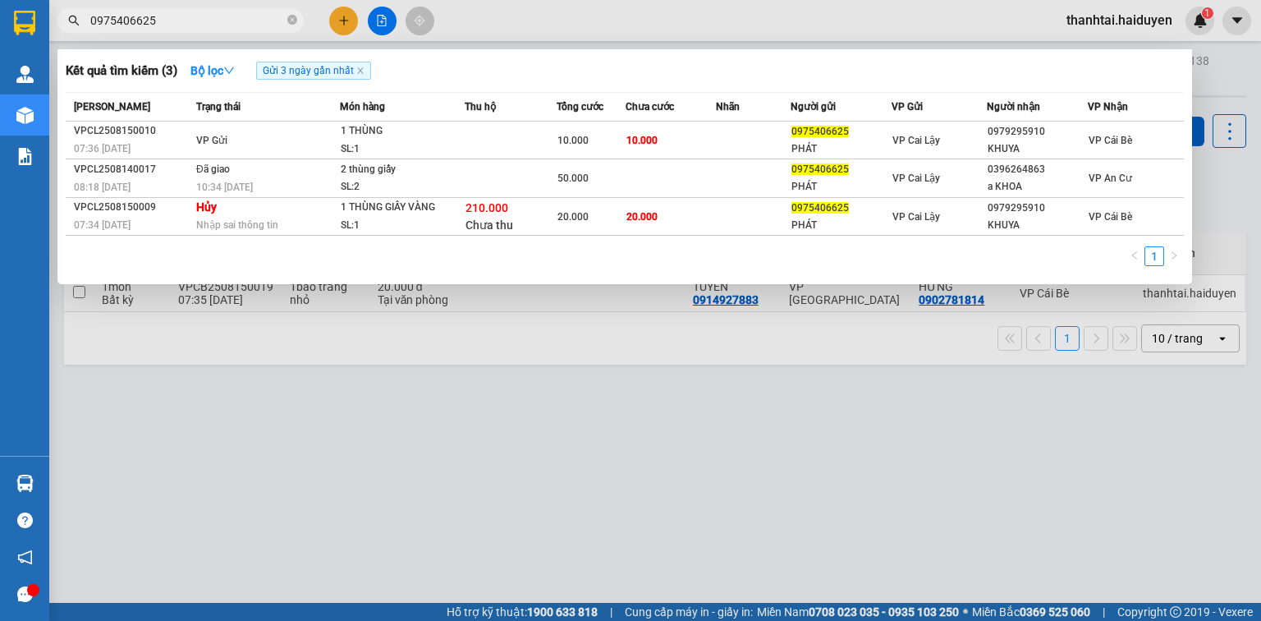
type input "0975406625"
click at [338, 23] on div at bounding box center [630, 310] width 1261 height 621
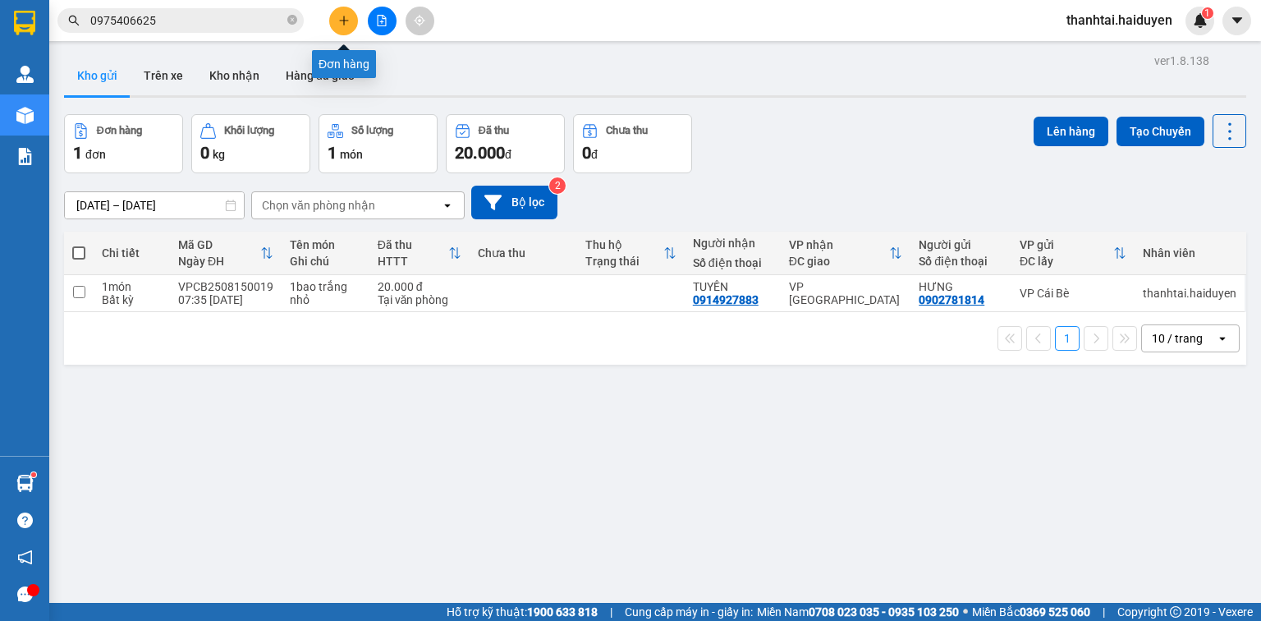
click at [340, 23] on icon "plus" at bounding box center [343, 20] width 11 height 11
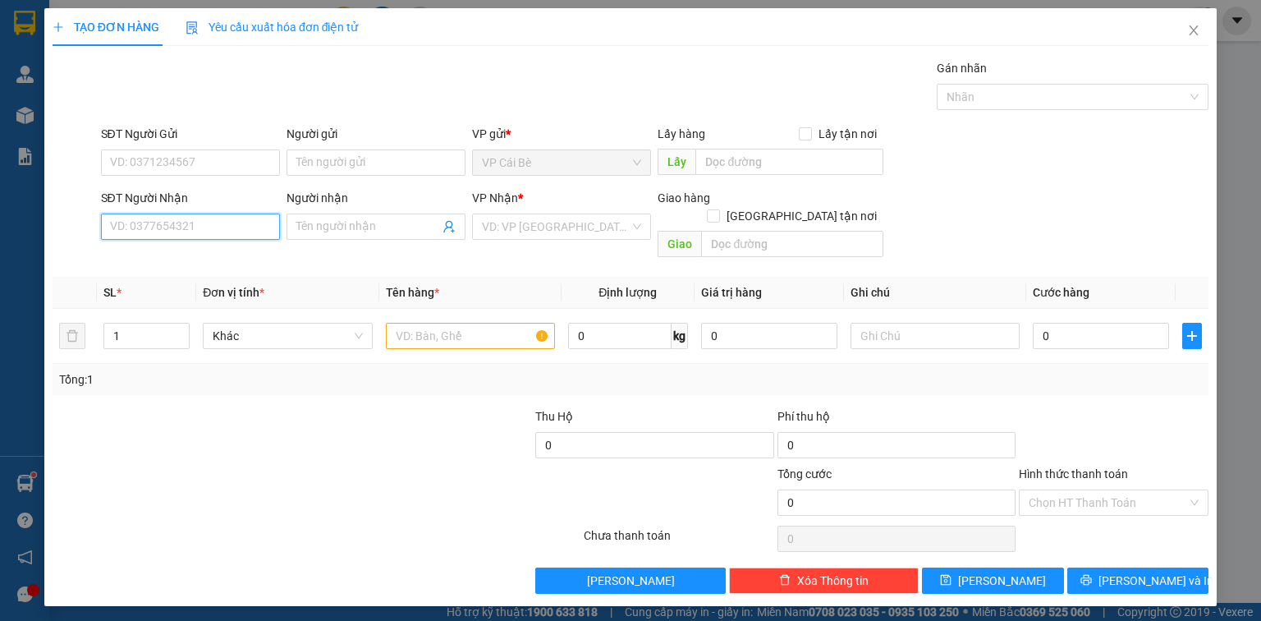
click at [252, 233] on input "SĐT Người Nhận" at bounding box center [190, 226] width 179 height 26
click at [220, 261] on div "0349984066 - tiến" at bounding box center [190, 259] width 159 height 18
type input "0349984066"
type input "tiến"
type input "1.675.000"
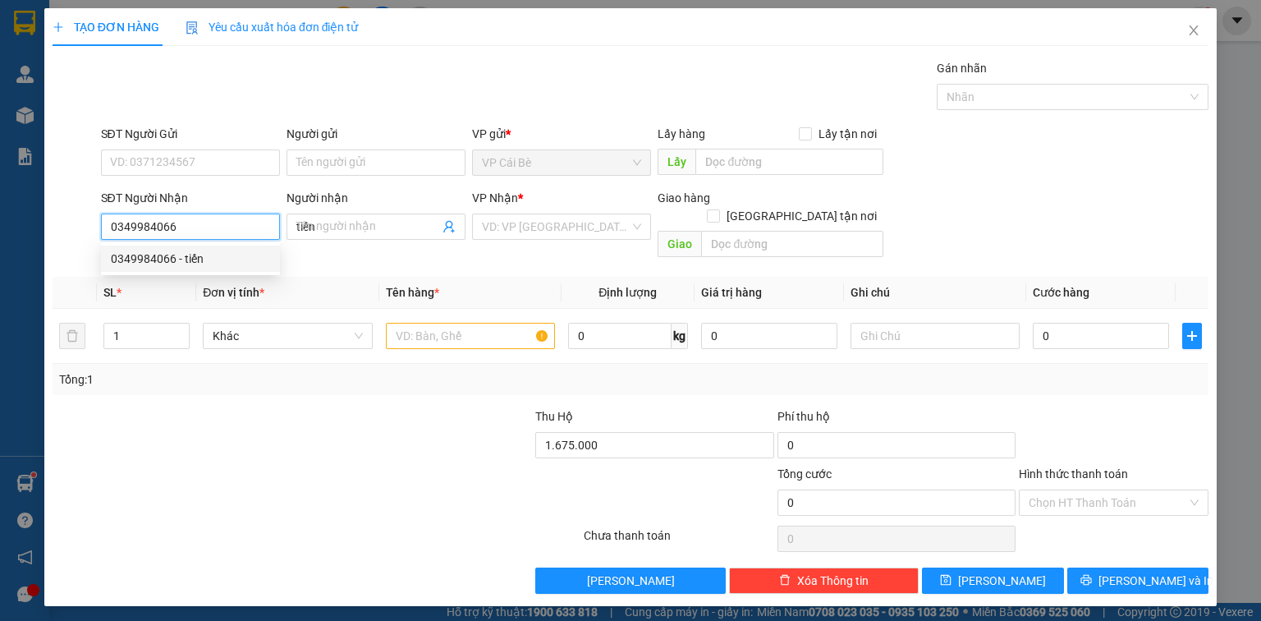
type input "40.000"
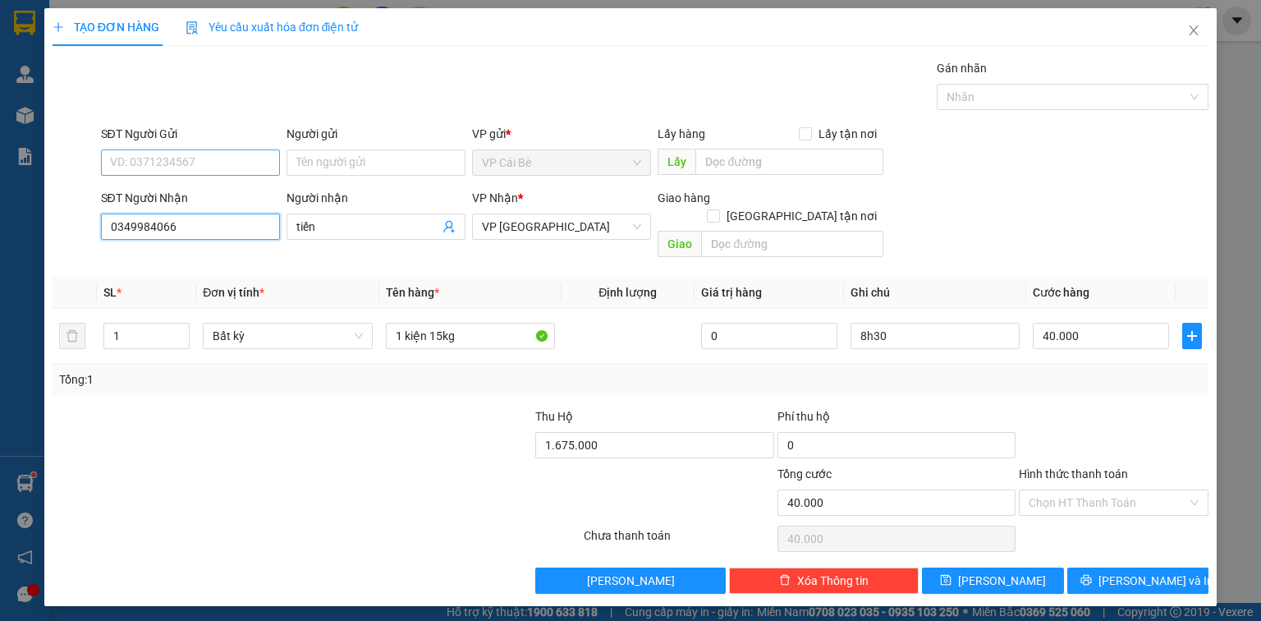
type input "0349984066"
click at [217, 164] on input "SĐT Người Gửi" at bounding box center [190, 162] width 179 height 26
click at [238, 194] on div "0338287053 - 8 VUI" at bounding box center [190, 195] width 159 height 18
type input "0338287053"
type input "8 VUI"
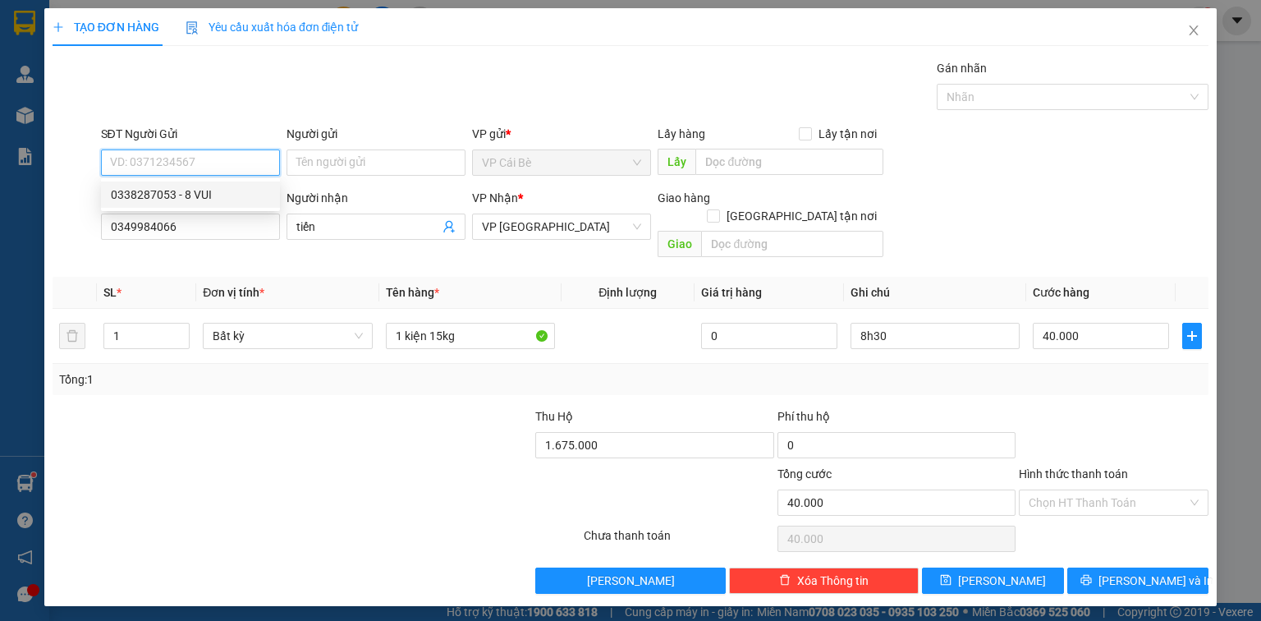
type input "TÁM VUI"
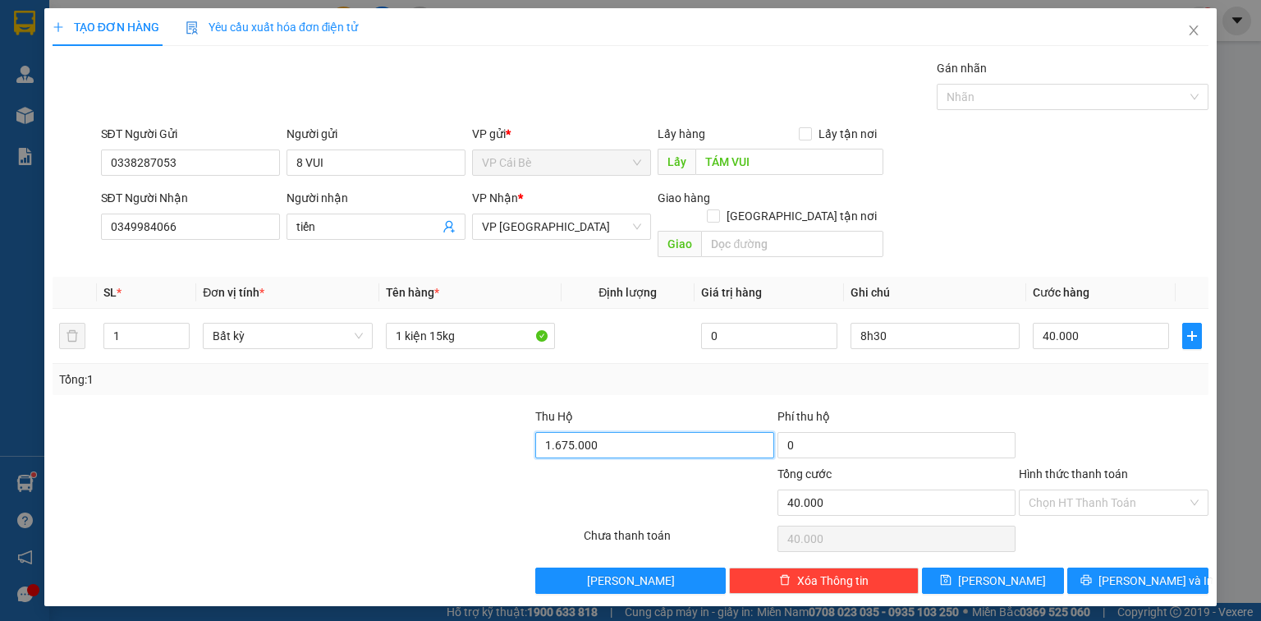
click at [624, 432] on input "1.675.000" at bounding box center [654, 445] width 238 height 26
type input "1.125.000"
click at [1146, 419] on div at bounding box center [1113, 435] width 193 height 57
click at [1141, 571] on span "[PERSON_NAME] và In" at bounding box center [1155, 580] width 115 height 18
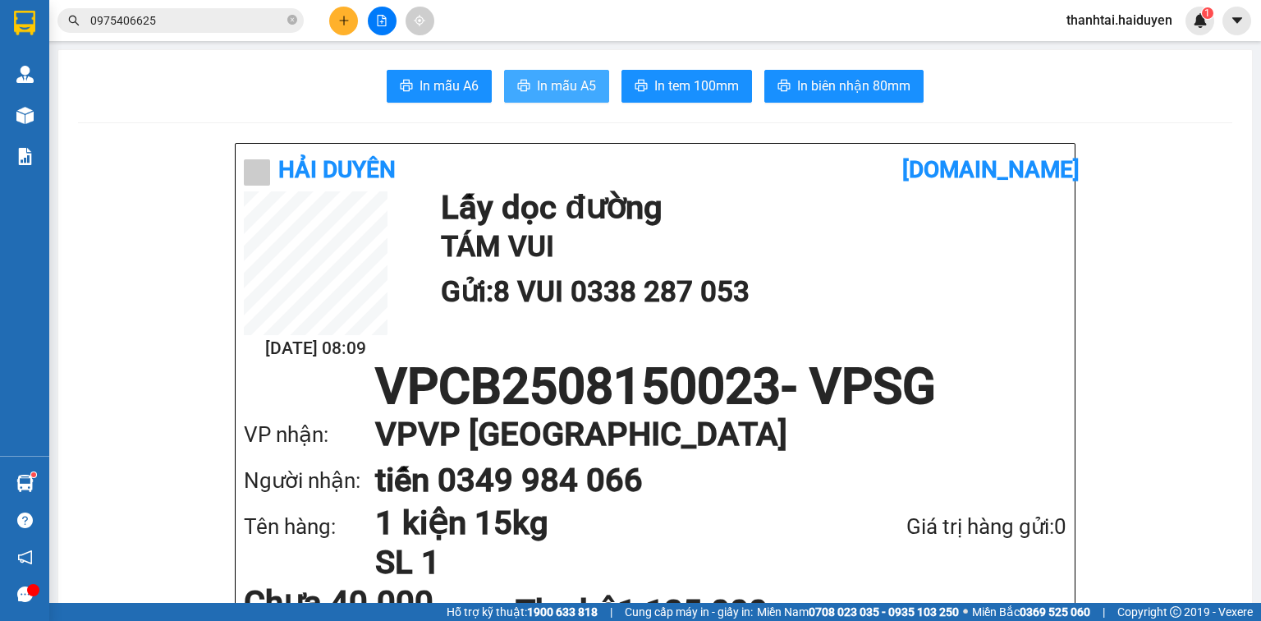
click at [581, 89] on span "In mẫu A5" at bounding box center [566, 86] width 59 height 21
click at [345, 19] on icon "plus" at bounding box center [343, 20] width 11 height 11
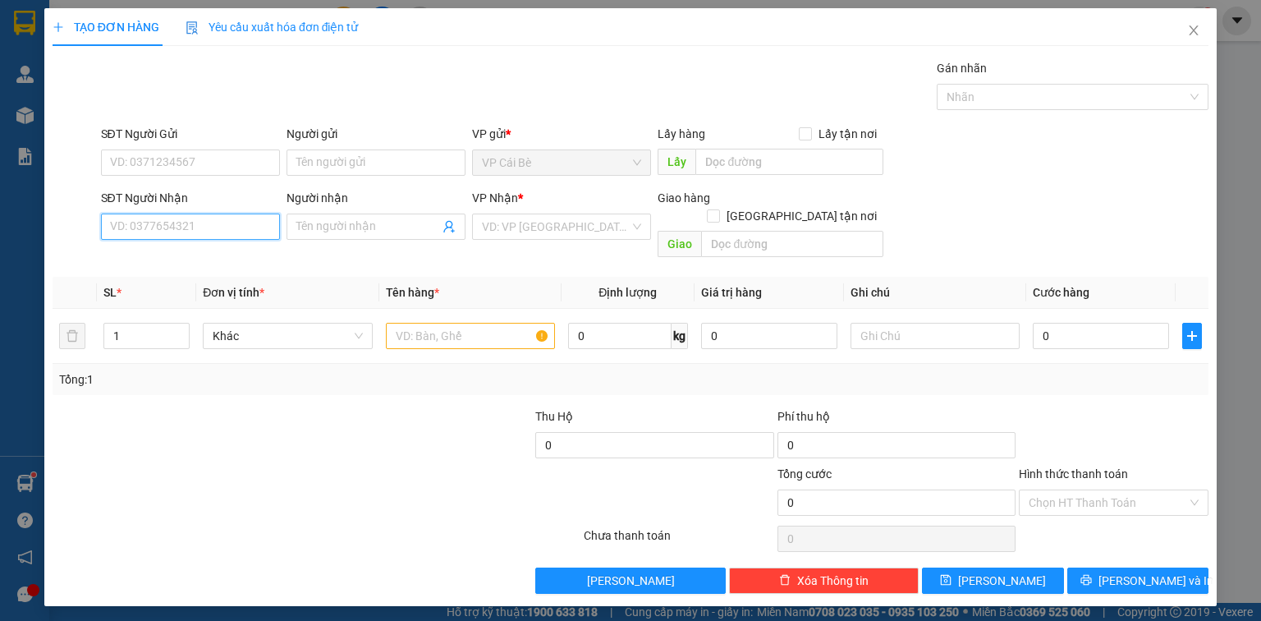
click at [260, 227] on input "SĐT Người Nhận" at bounding box center [190, 226] width 179 height 26
click at [246, 174] on input "SĐT Người Gửi" at bounding box center [190, 162] width 179 height 26
type input "0337519296"
click at [186, 232] on input "SĐT Người Nhận" at bounding box center [190, 226] width 179 height 26
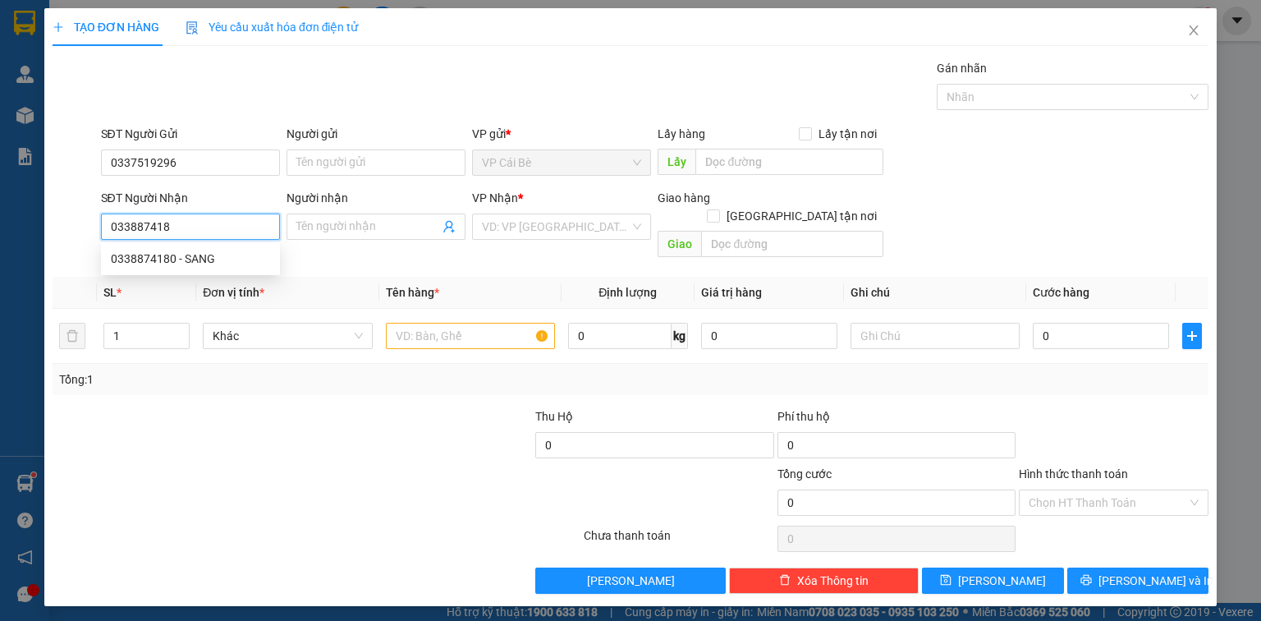
type input "0338874180"
click at [195, 255] on div "0338874180 - SANG" at bounding box center [190, 259] width 159 height 18
type input "SANG"
type input "20.000"
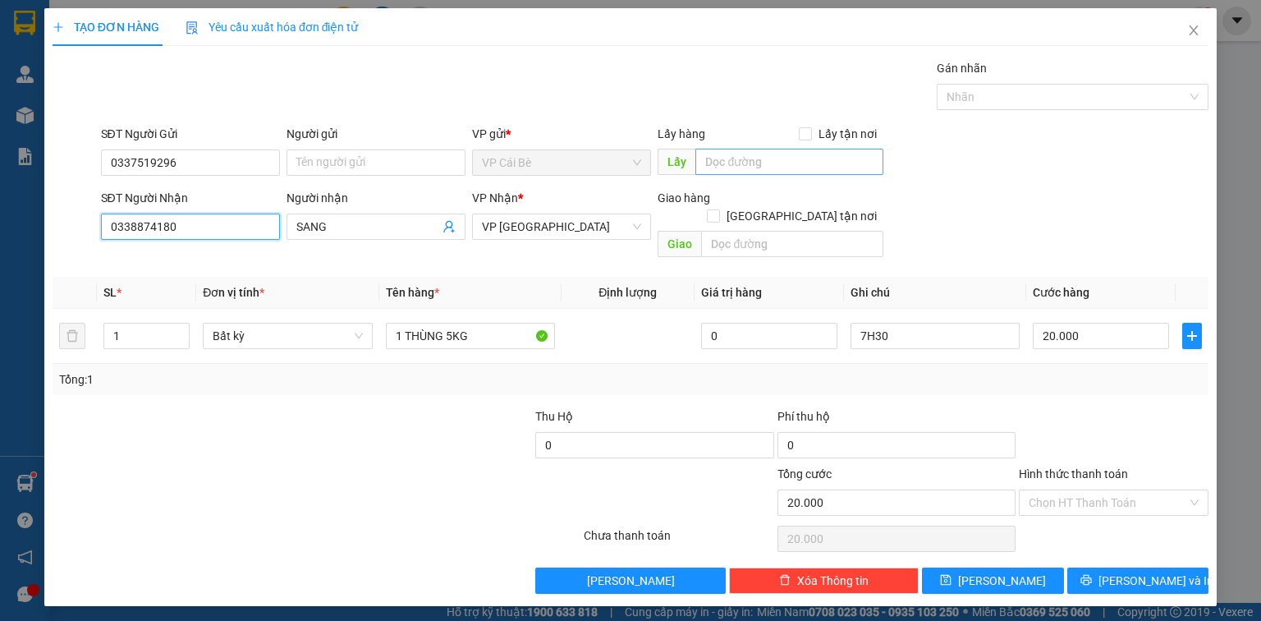
type input "0338874180"
click at [833, 155] on input "text" at bounding box center [789, 162] width 188 height 26
type input "l"
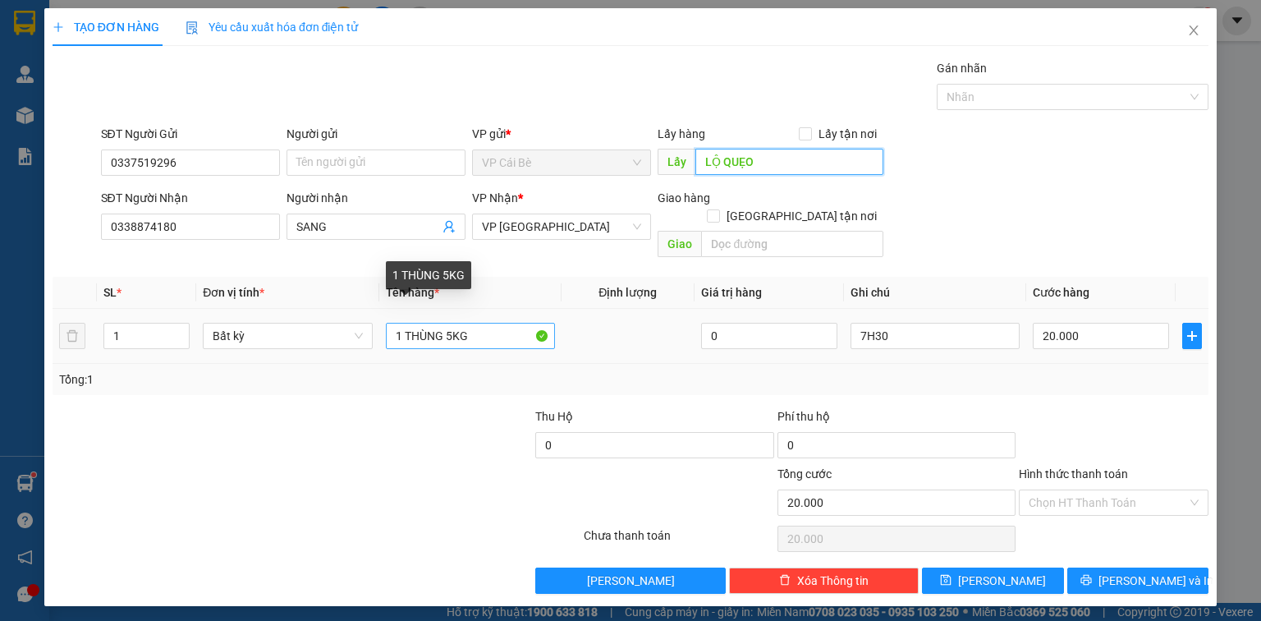
type input "LỘ QUẸO"
drag, startPoint x: 405, startPoint y: 313, endPoint x: 1083, endPoint y: 115, distance: 707.0
click at [1260, 123] on div "TẠO ĐƠN HÀNG Yêu cầu xuất hóa đơn điện tử Transit Pickup Surcharge Ids Transit …" at bounding box center [630, 310] width 1261 height 621
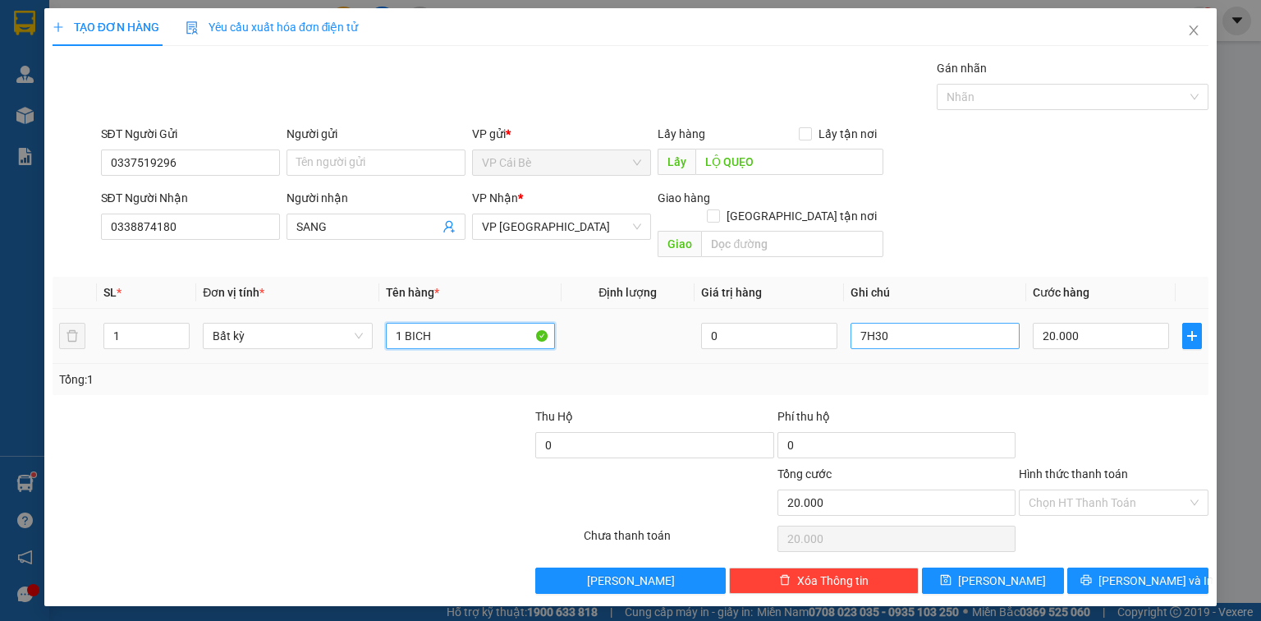
type input "1 BICH"
click at [979, 323] on input "7H30" at bounding box center [934, 336] width 169 height 26
type input "7"
type input "8.30"
drag, startPoint x: 1065, startPoint y: 374, endPoint x: 1070, endPoint y: 361, distance: 13.8
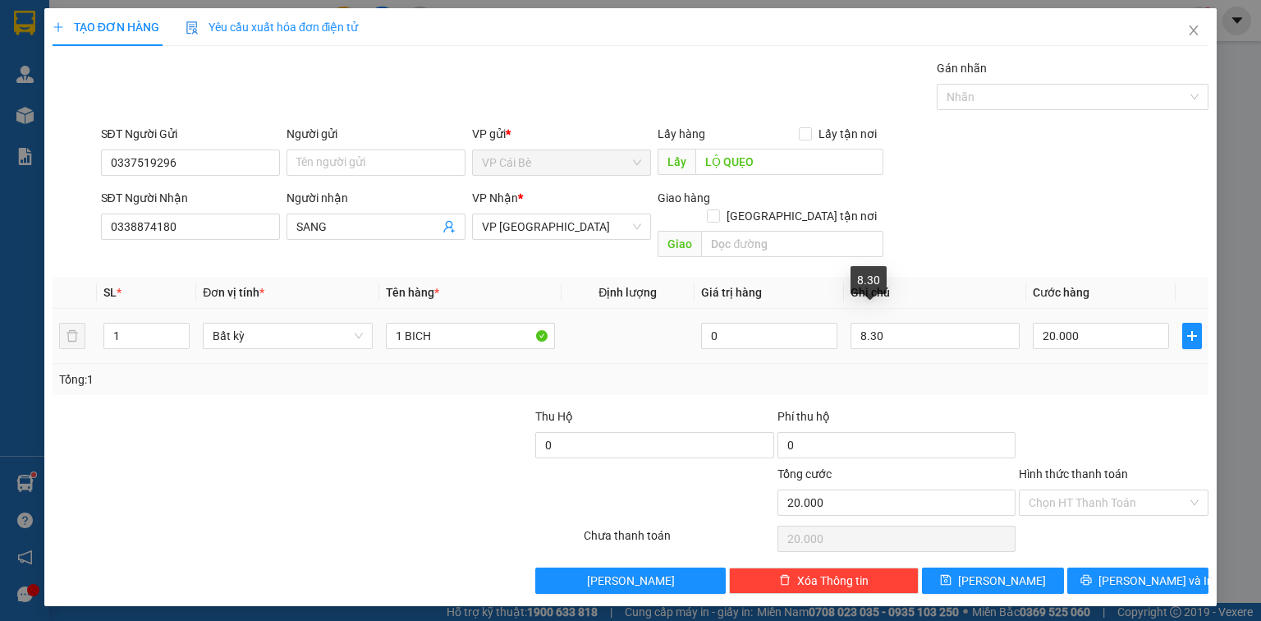
click at [1066, 373] on div "Tổng: 1" at bounding box center [631, 379] width 1156 height 31
click at [1106, 490] on input "Hình thức thanh toán" at bounding box center [1107, 502] width 158 height 25
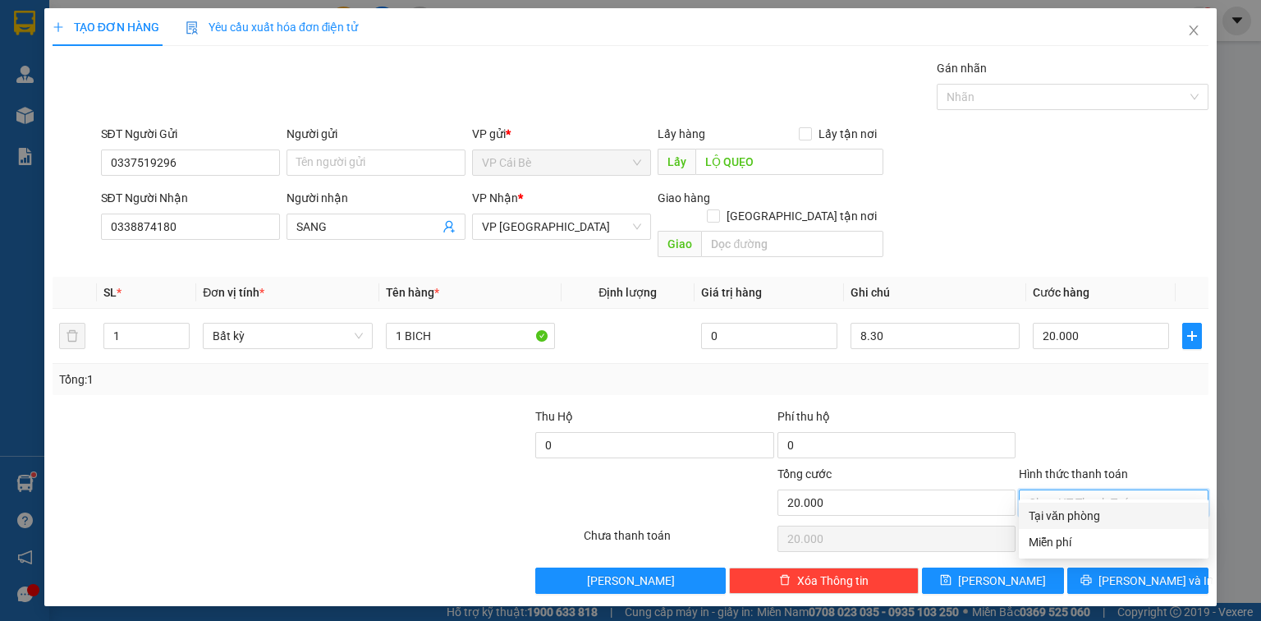
click at [1102, 422] on div at bounding box center [1113, 435] width 193 height 57
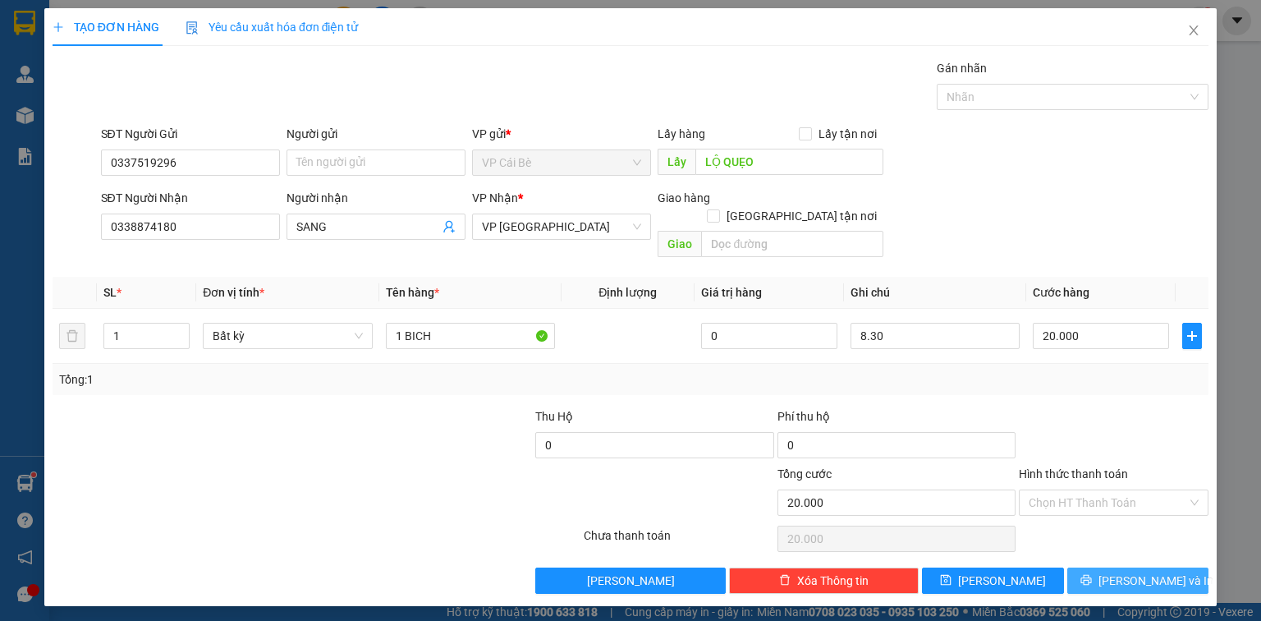
click at [1133, 571] on span "[PERSON_NAME] và In" at bounding box center [1155, 580] width 115 height 18
